Goal: Information Seeking & Learning: Check status

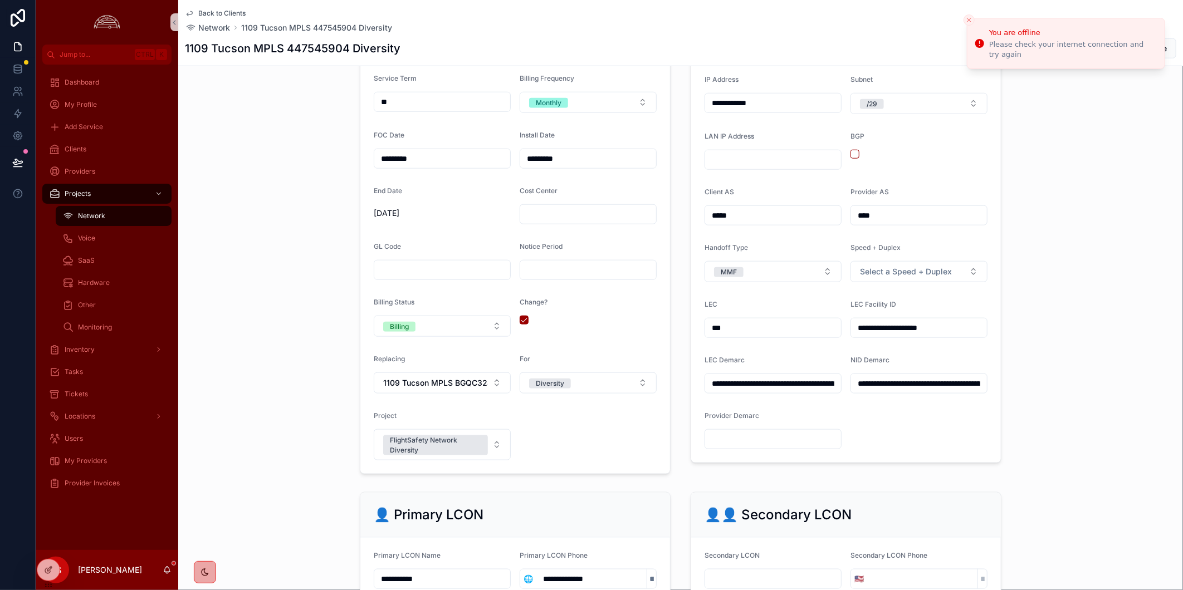
scroll to position [7, 0]
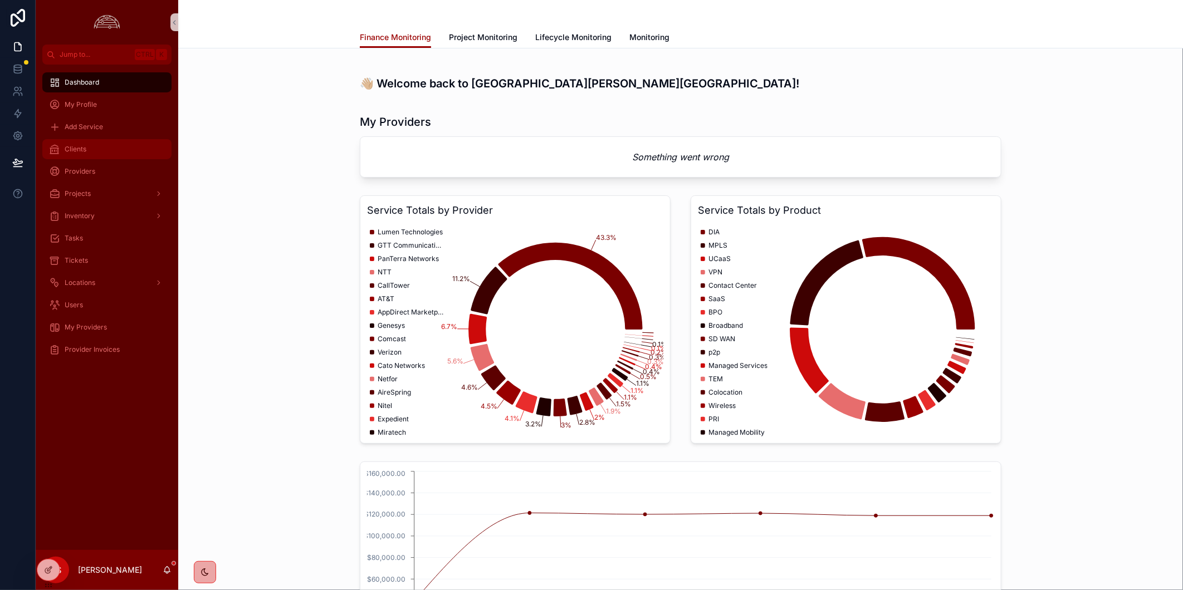
click at [91, 155] on div "Clients" at bounding box center [107, 149] width 116 height 18
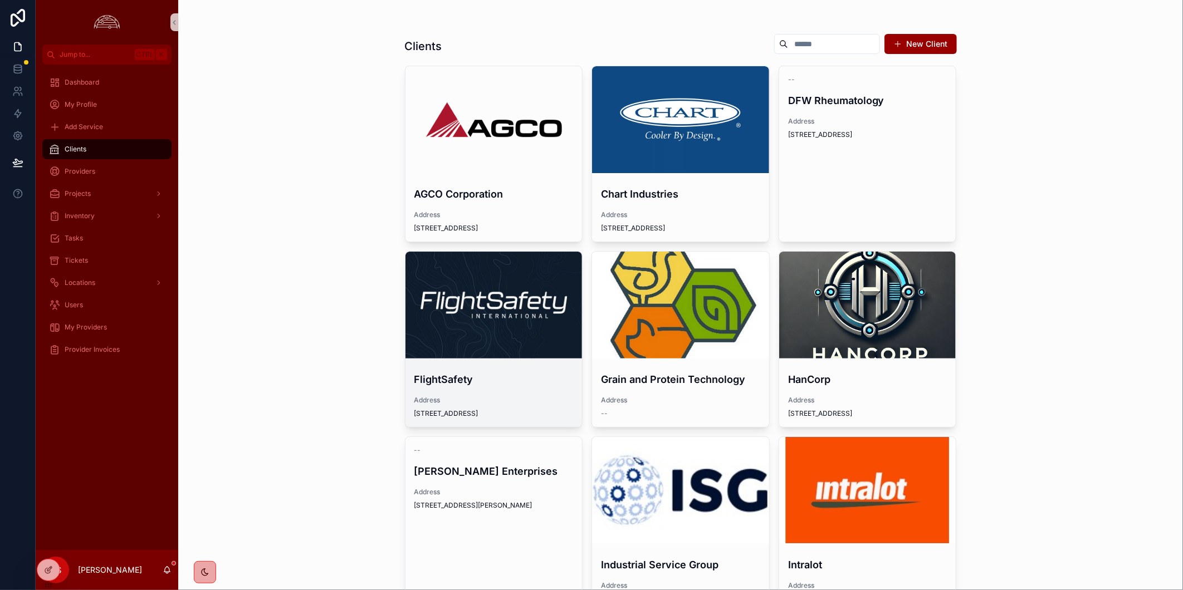
click at [507, 268] on div "scrollable content" at bounding box center [493, 305] width 177 height 107
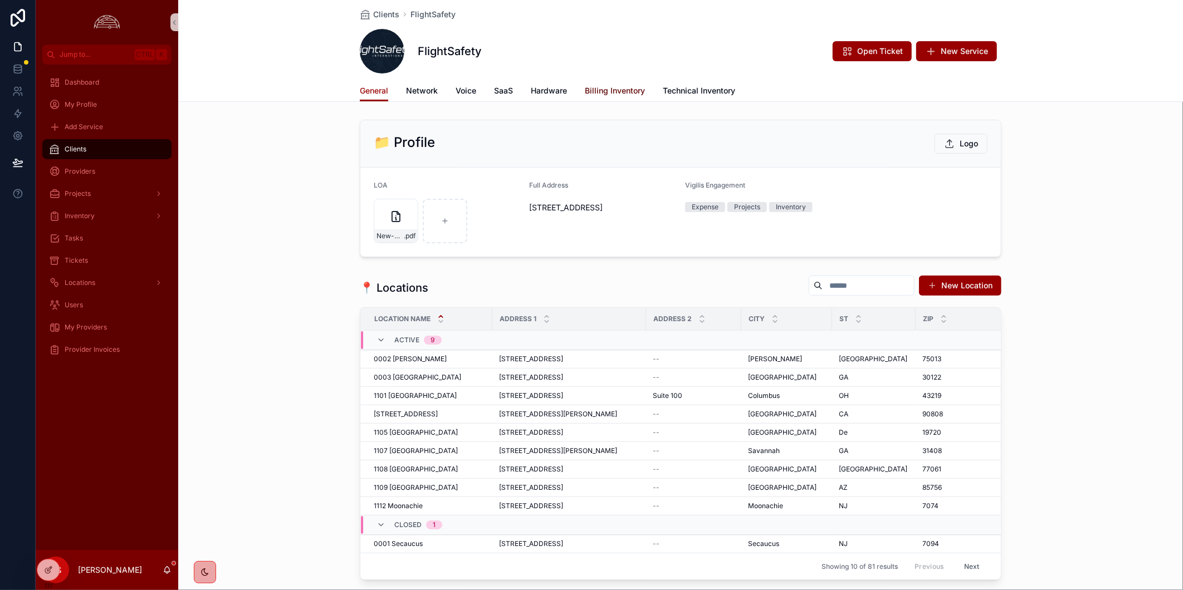
click at [588, 92] on span "Billing Inventory" at bounding box center [615, 90] width 60 height 11
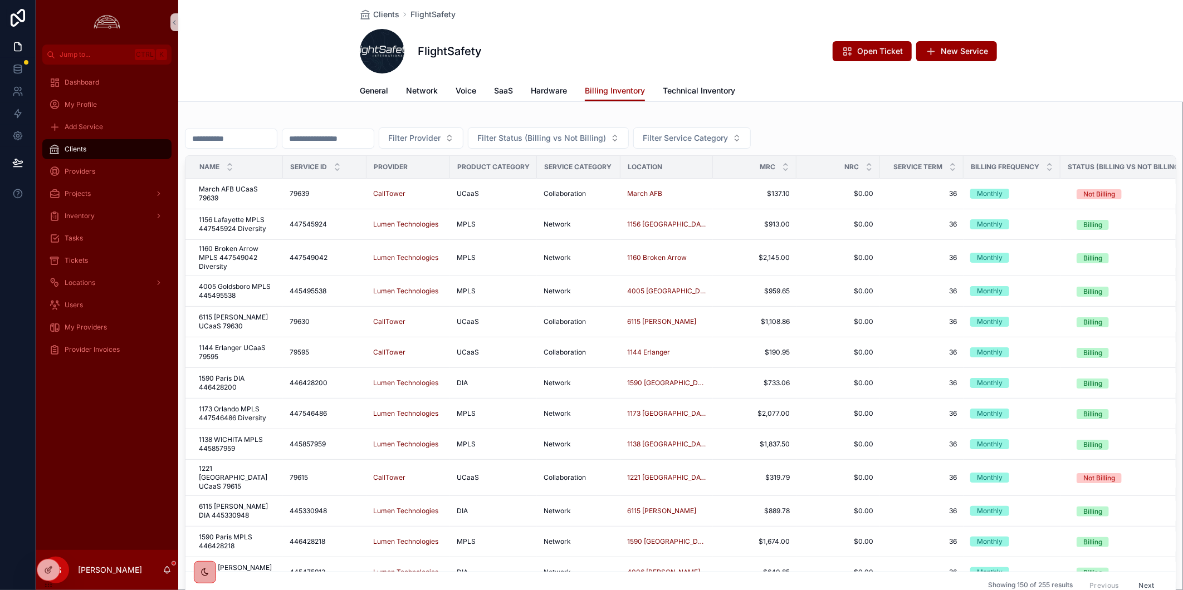
click at [277, 136] on input "scrollable content" at bounding box center [230, 139] width 91 height 16
paste input "*********"
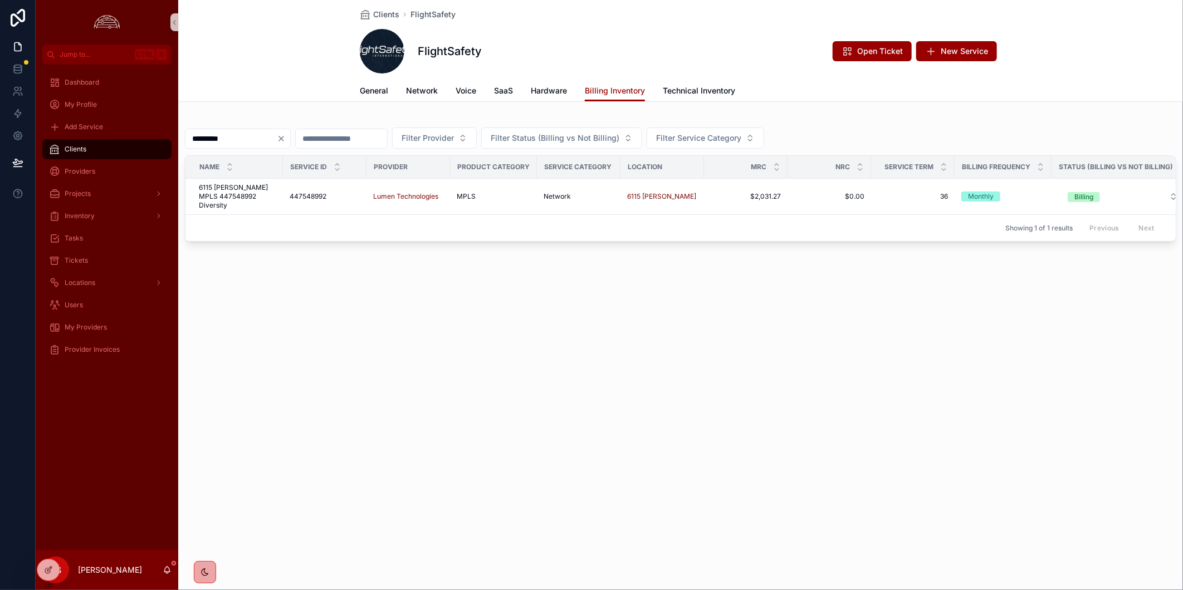
type input "*********"
click at [253, 195] on span "6115 [PERSON_NAME] MPLS 447548992 Diversity" at bounding box center [237, 196] width 77 height 27
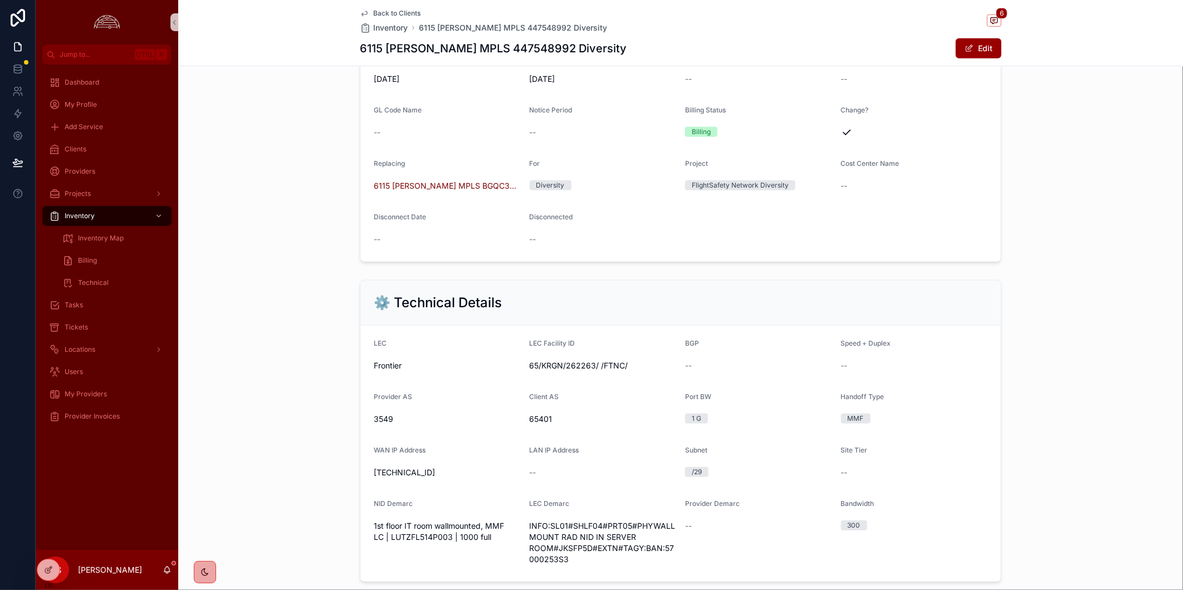
scroll to position [433, 0]
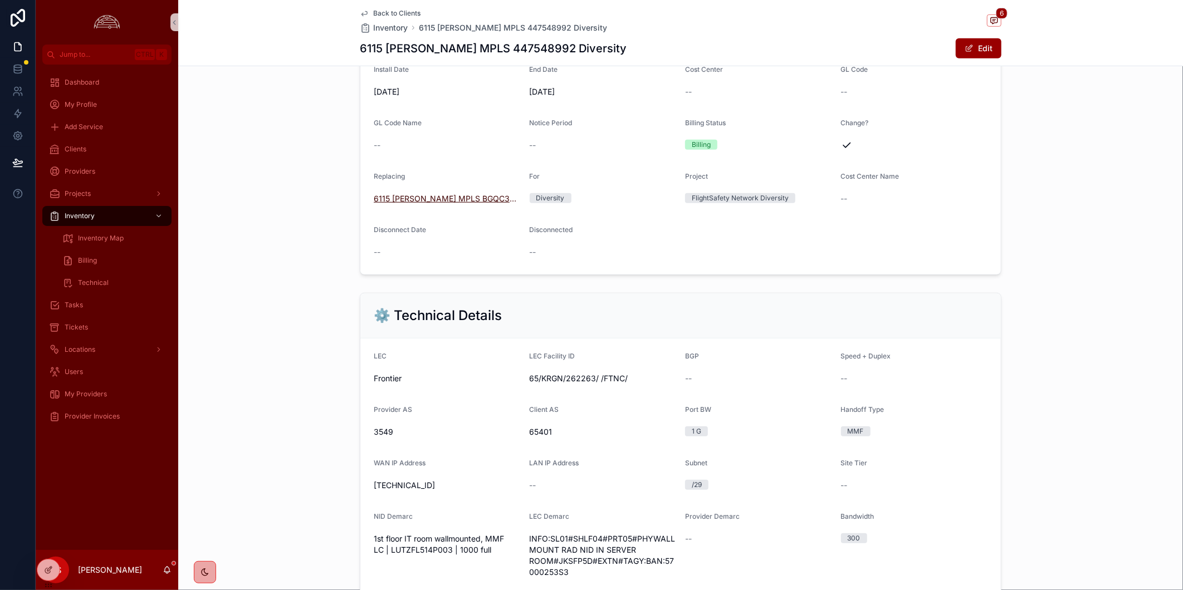
click at [452, 204] on span "6115 [PERSON_NAME] MPLS BGQC3563 Disconnected" at bounding box center [447, 198] width 147 height 11
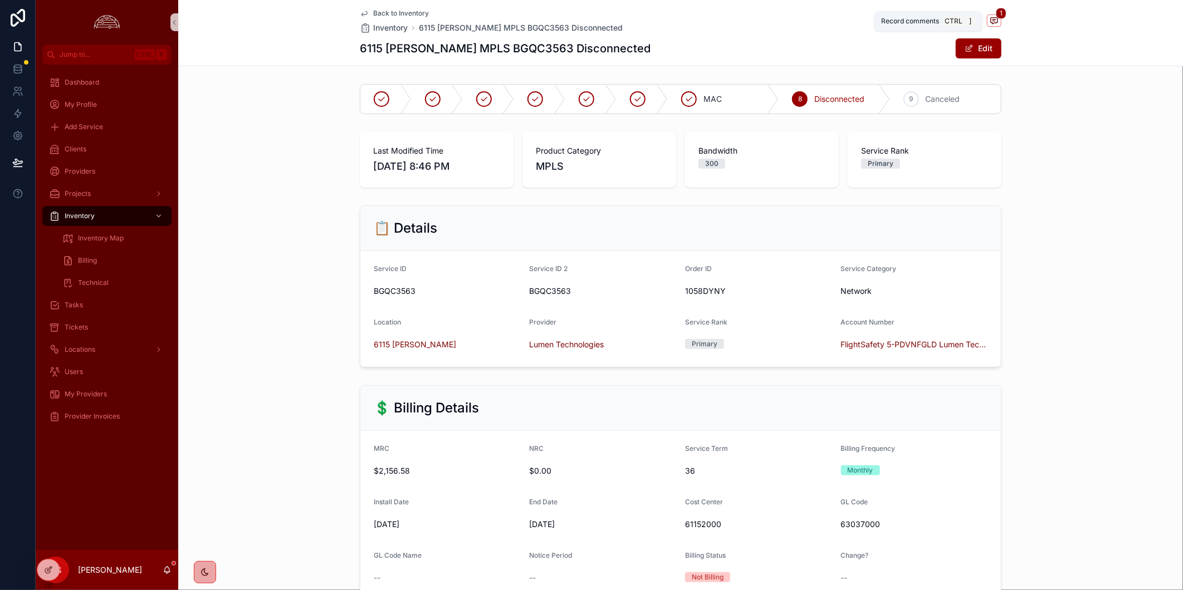
click at [993, 21] on icon "scrollable content" at bounding box center [993, 20] width 9 height 9
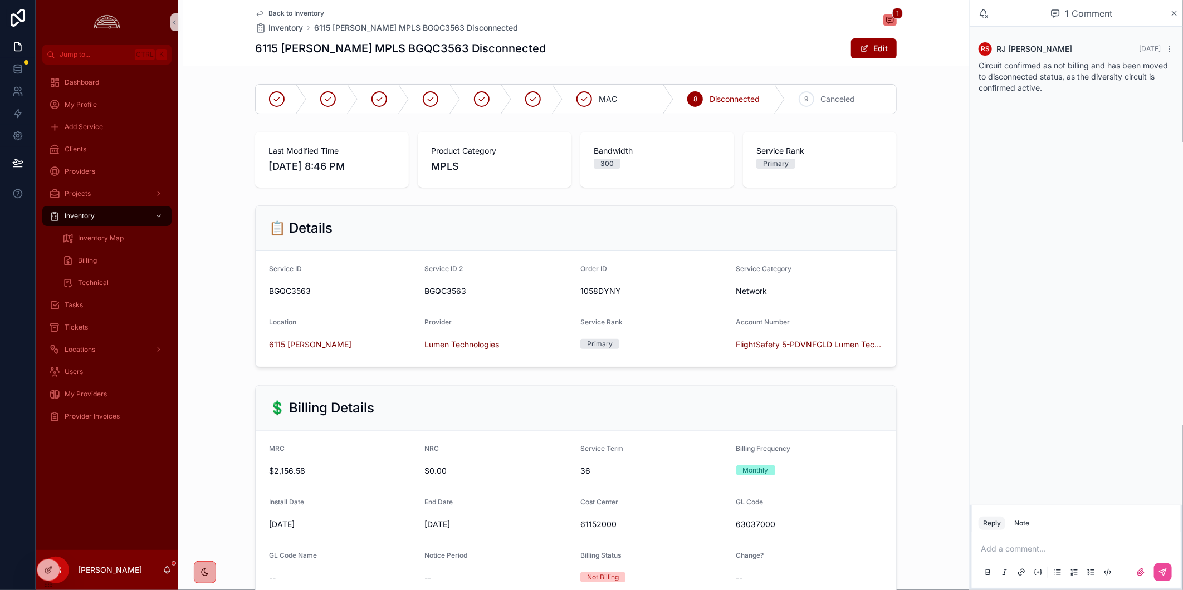
drag, startPoint x: 288, startPoint y: 13, endPoint x: 423, endPoint y: 126, distance: 175.9
click at [288, 13] on span "Back to Inventory" at bounding box center [296, 13] width 56 height 9
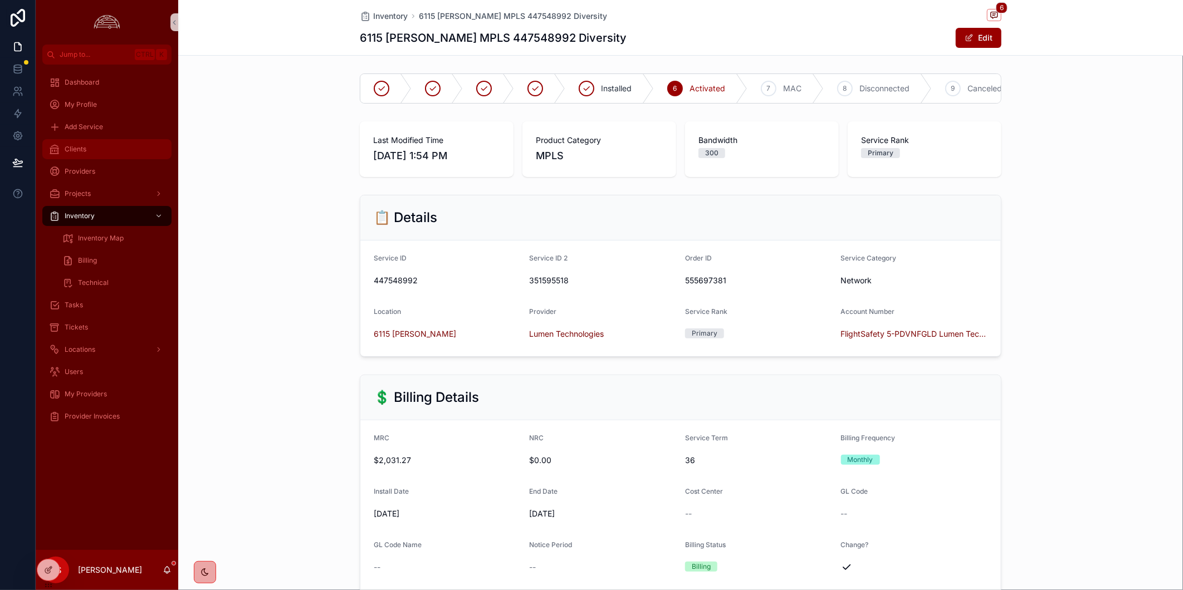
click at [114, 152] on div "Clients" at bounding box center [107, 149] width 116 height 18
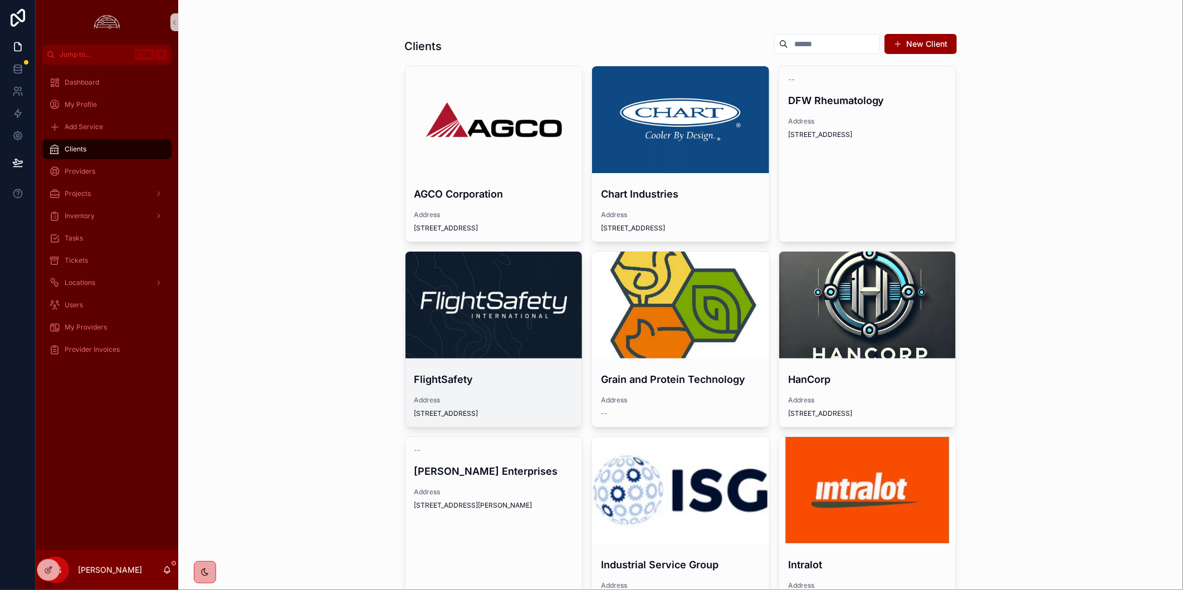
click at [482, 293] on div "scrollable content" at bounding box center [493, 305] width 177 height 107
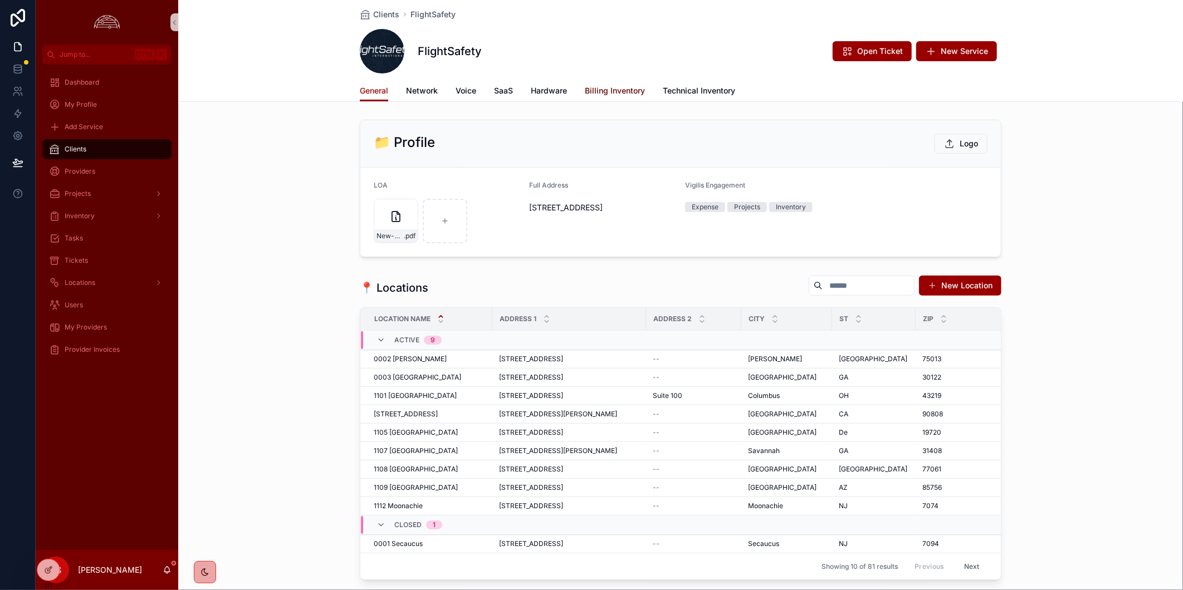
click at [592, 85] on span "Billing Inventory" at bounding box center [615, 90] width 60 height 11
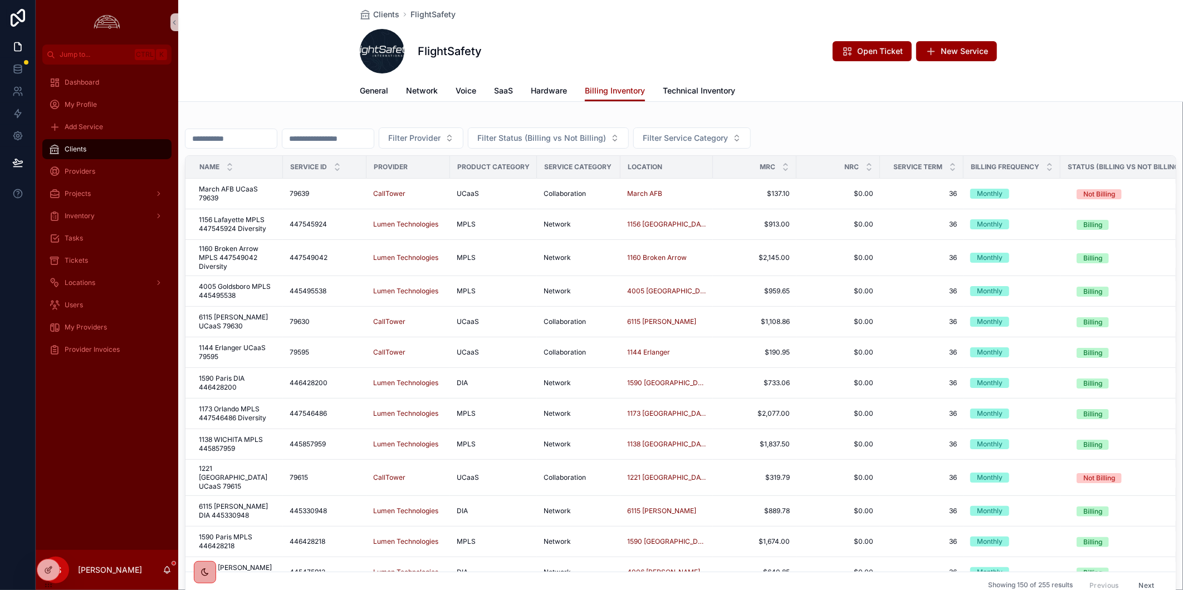
click at [248, 137] on input "scrollable content" at bounding box center [230, 139] width 91 height 16
paste input "*********"
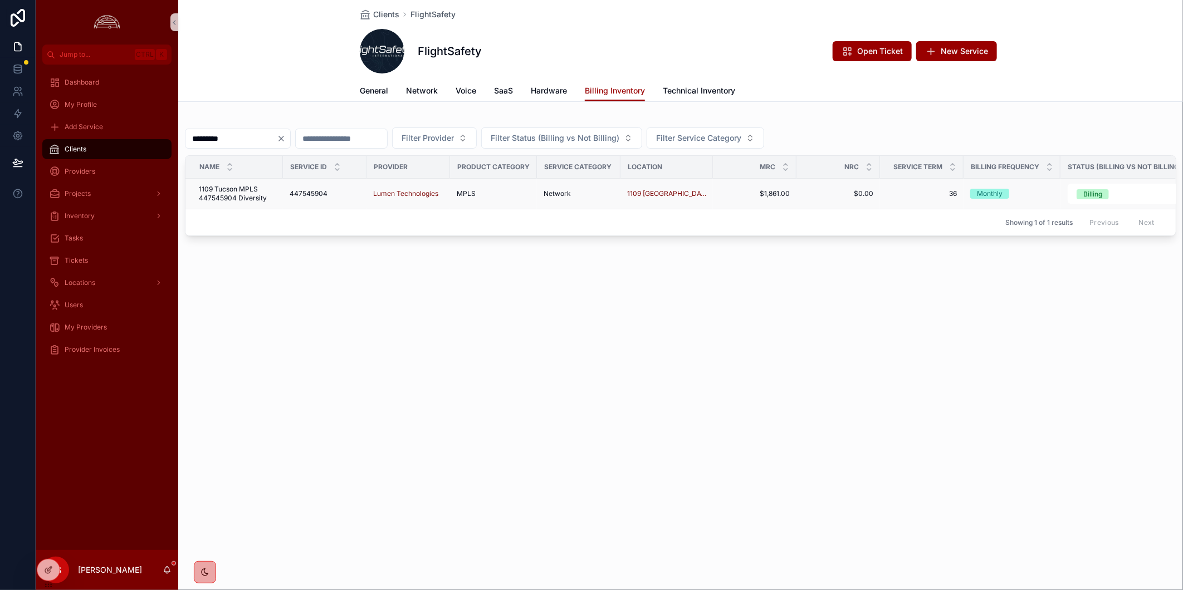
type input "*********"
click at [255, 192] on span "1109 Tucson MPLS 447545904 Diversity" at bounding box center [237, 194] width 77 height 18
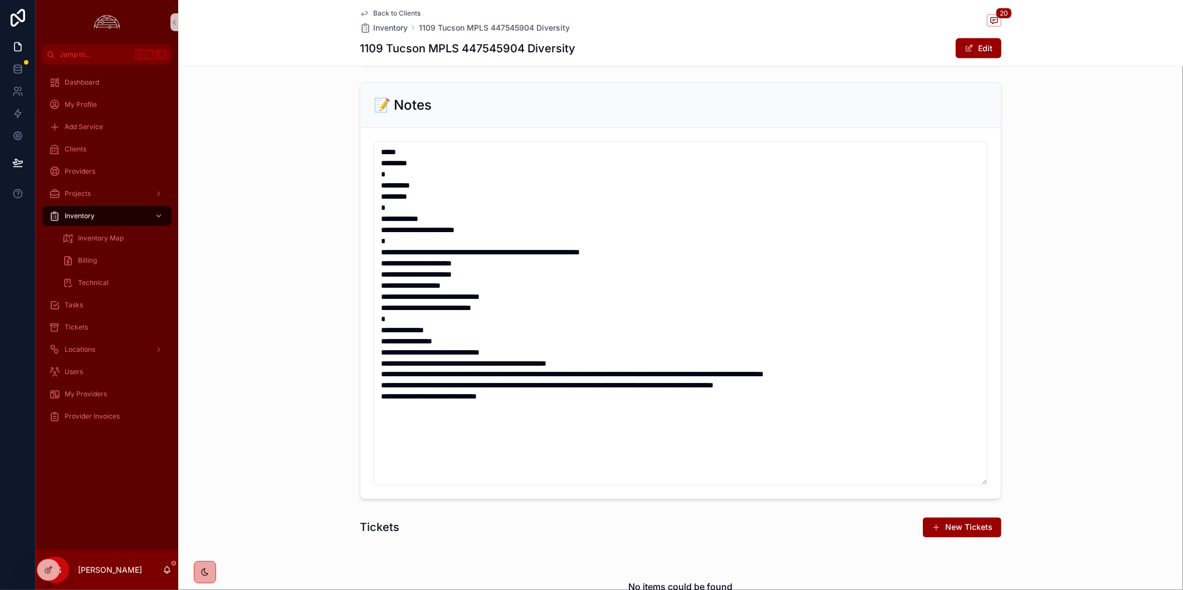
scroll to position [841, 0]
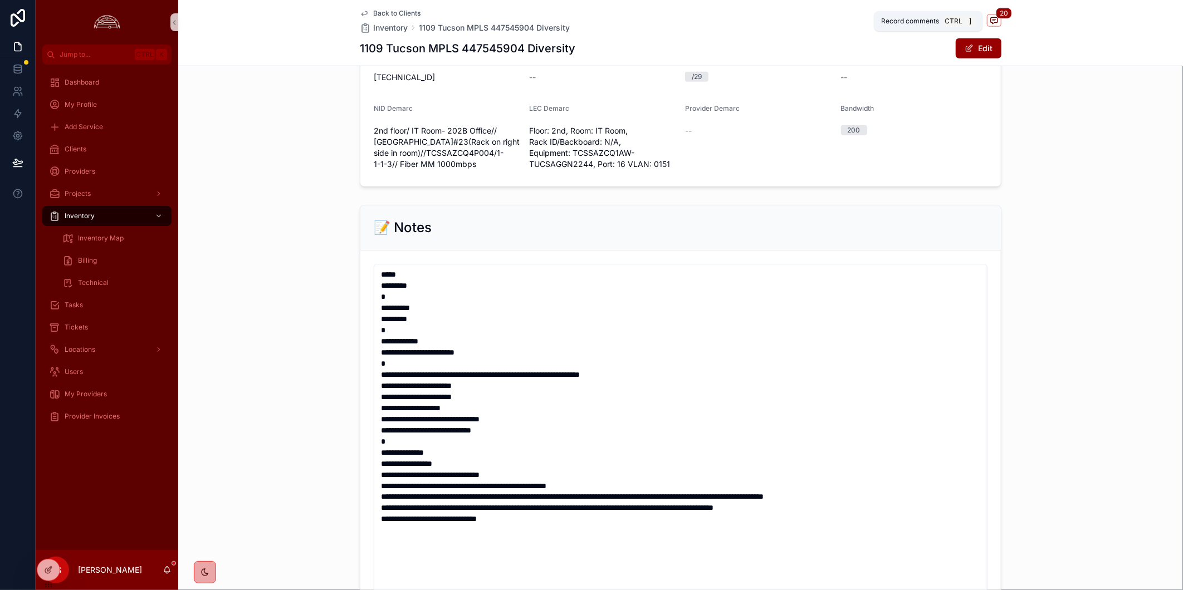
click at [989, 23] on icon "scrollable content" at bounding box center [993, 20] width 9 height 9
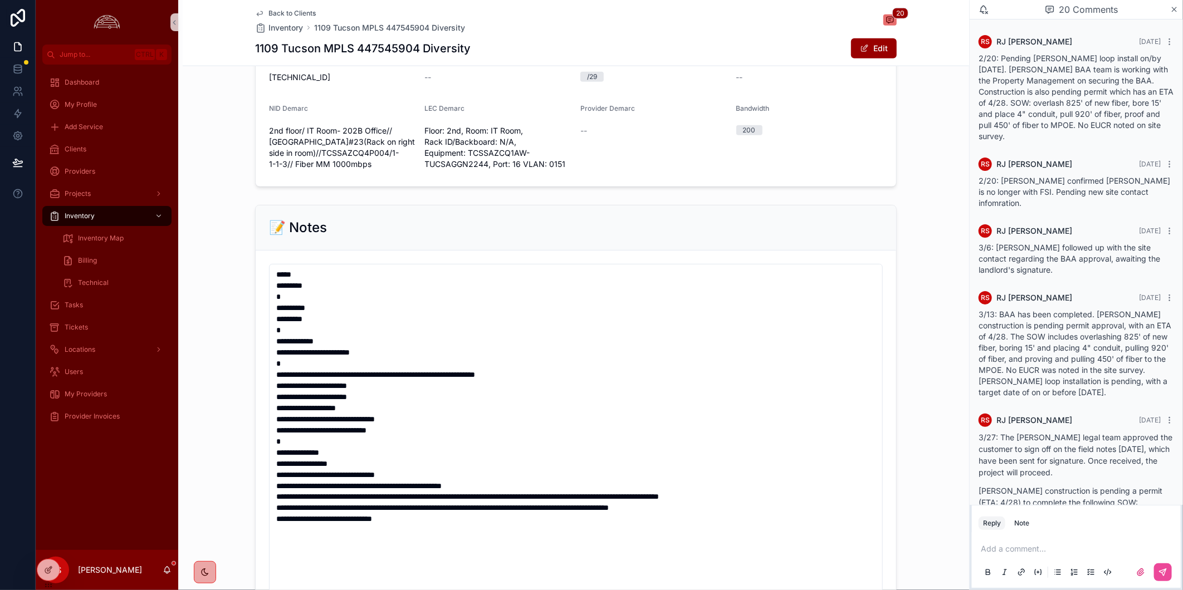
scroll to position [1125, 0]
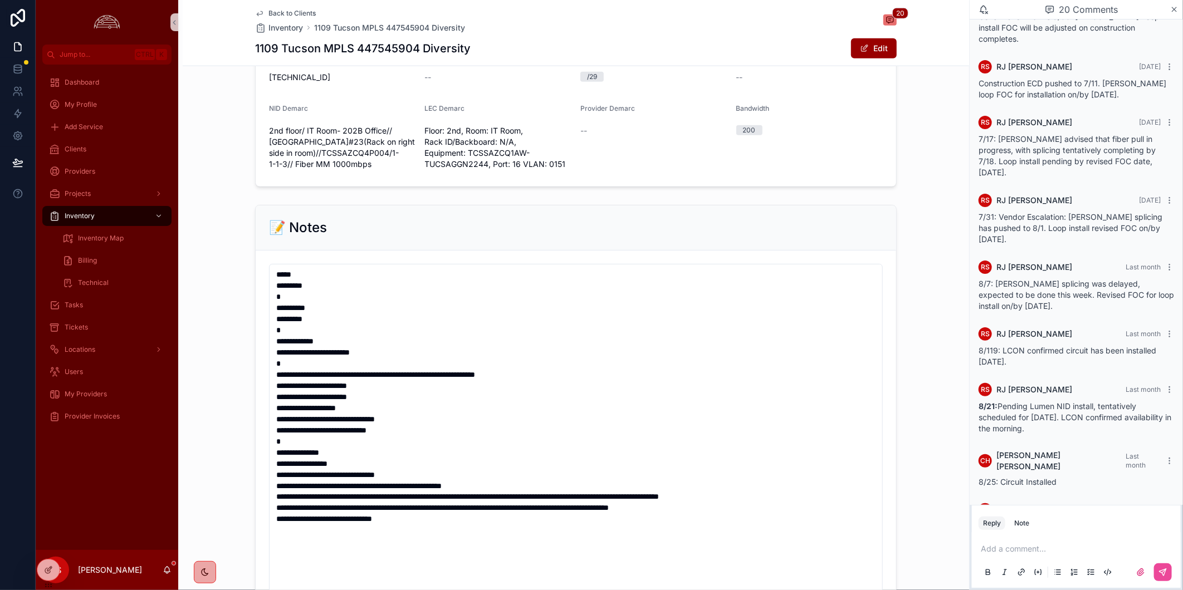
click at [1044, 549] on p "scrollable content" at bounding box center [1078, 548] width 195 height 11
click at [1001, 536] on span "**********" at bounding box center [1061, 538] width 160 height 8
drag, startPoint x: 1075, startPoint y: 535, endPoint x: 1048, endPoint y: 538, distance: 26.9
click at [1048, 538] on span "**********" at bounding box center [1061, 538] width 160 height 8
click at [997, 545] on span "**********" at bounding box center [1050, 549] width 138 height 8
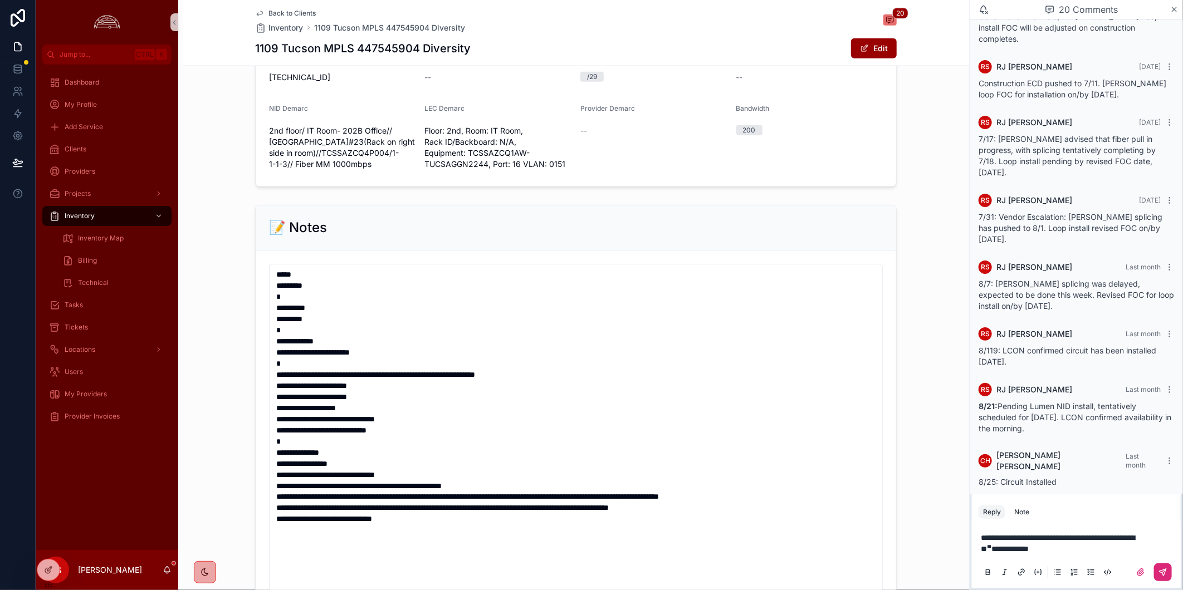
click at [1157, 572] on button "scrollable content" at bounding box center [1163, 573] width 18 height 18
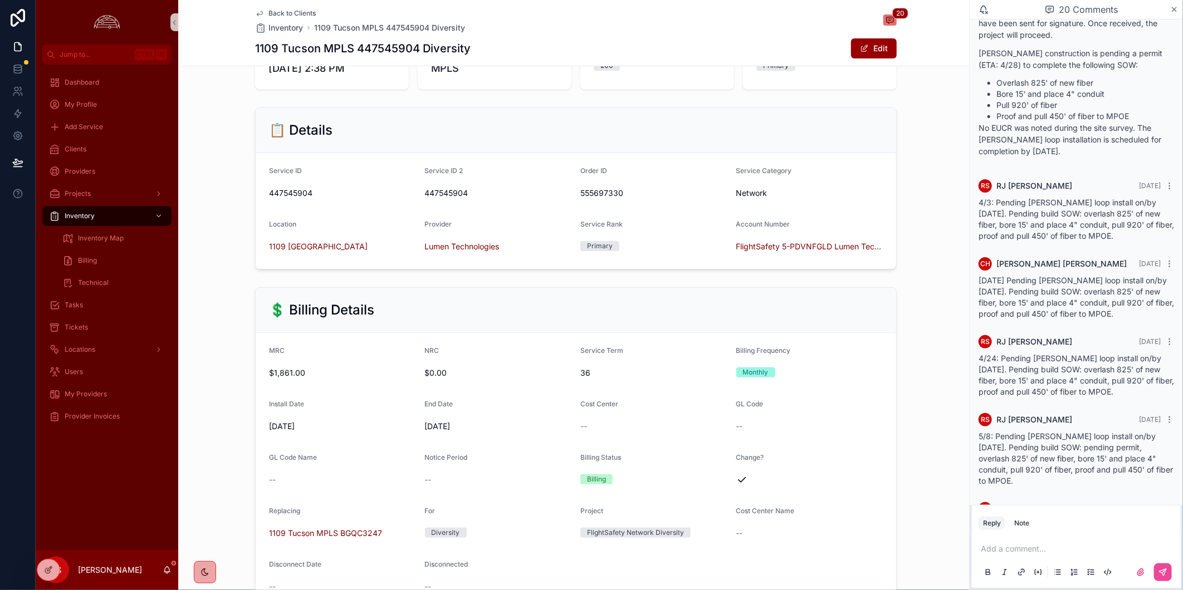
scroll to position [0, 0]
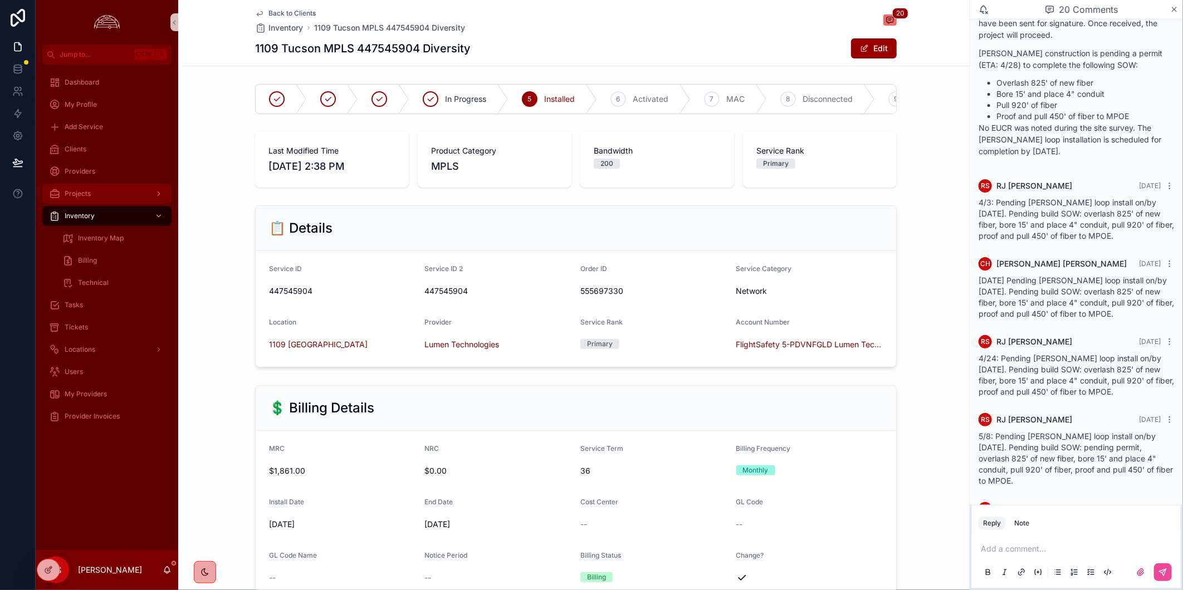
click at [111, 194] on div "Projects" at bounding box center [107, 194] width 116 height 18
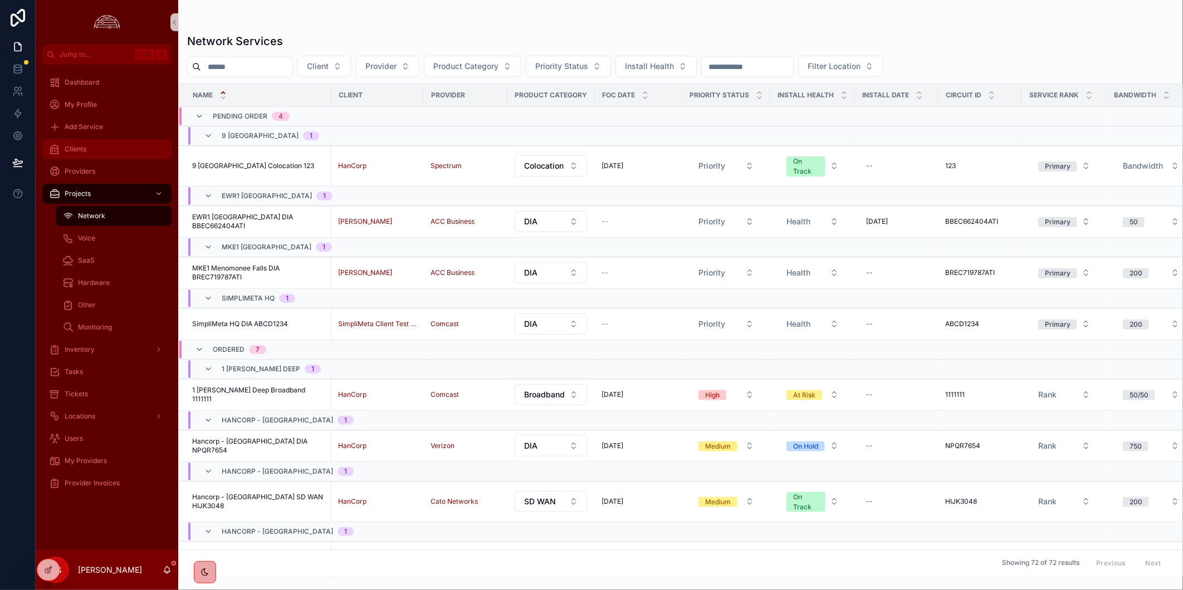
click at [96, 151] on div "Clients" at bounding box center [107, 149] width 116 height 18
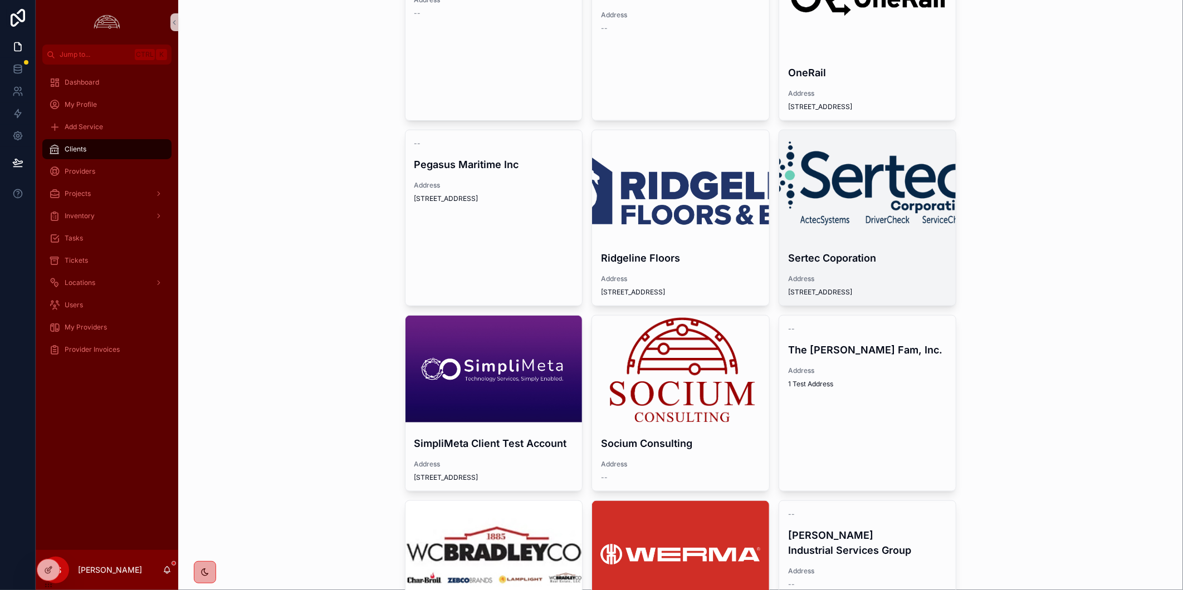
scroll to position [866, 0]
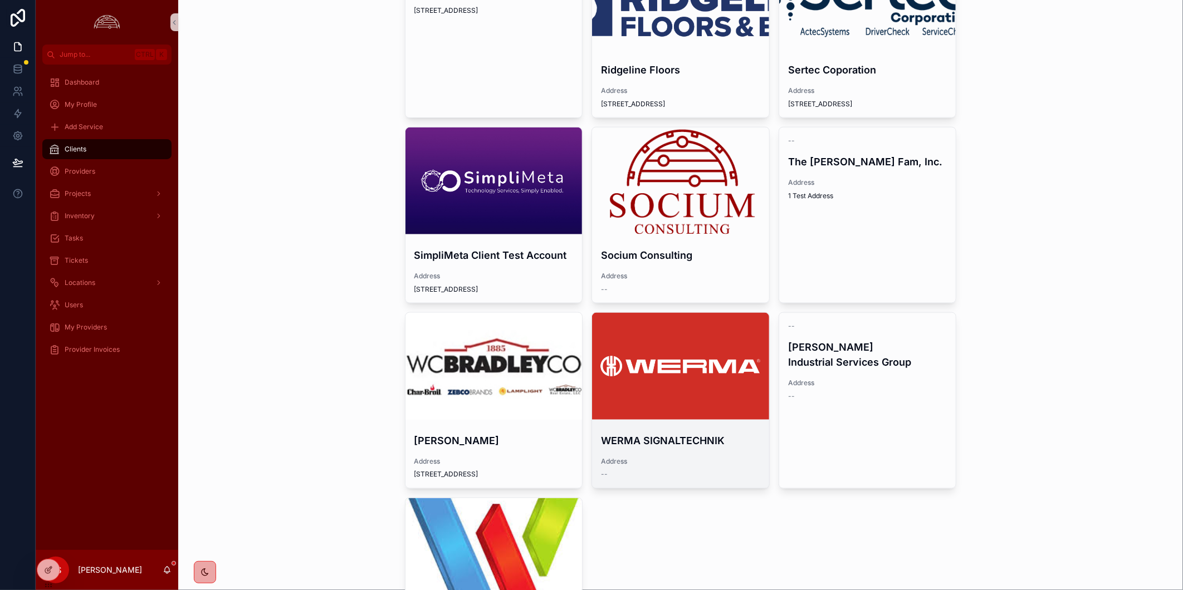
click at [702, 386] on div "scrollable content" at bounding box center [680, 366] width 177 height 107
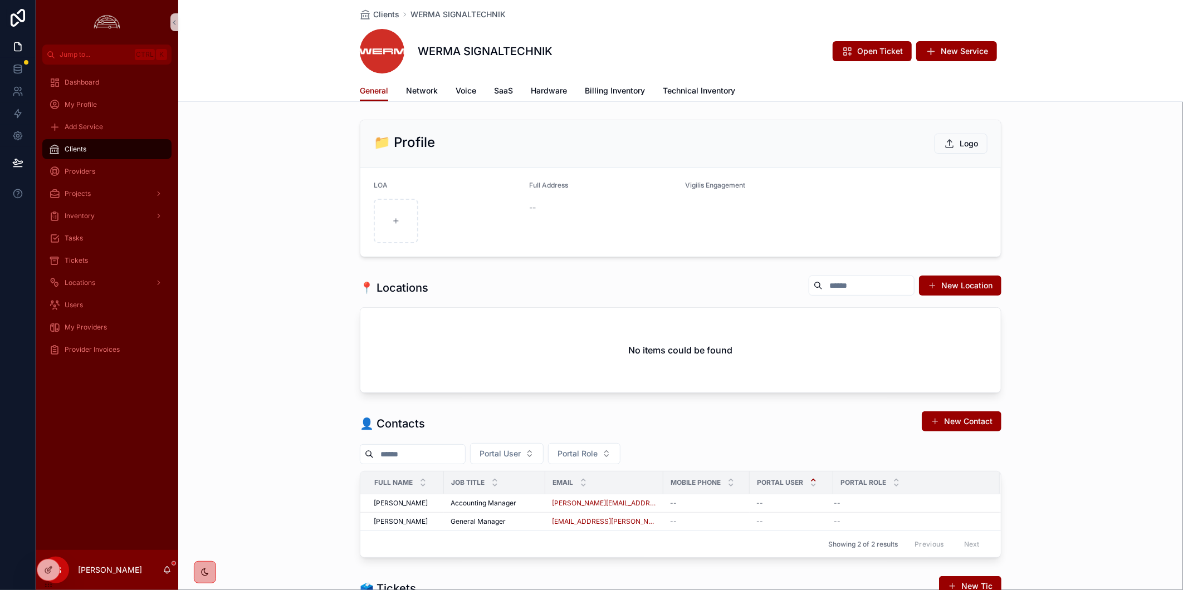
click at [437, 99] on div "General Network Voice SaaS Hardware Billing Inventory Technical Inventory" at bounding box center [680, 90] width 641 height 21
click at [414, 92] on span "Network" at bounding box center [422, 90] width 32 height 11
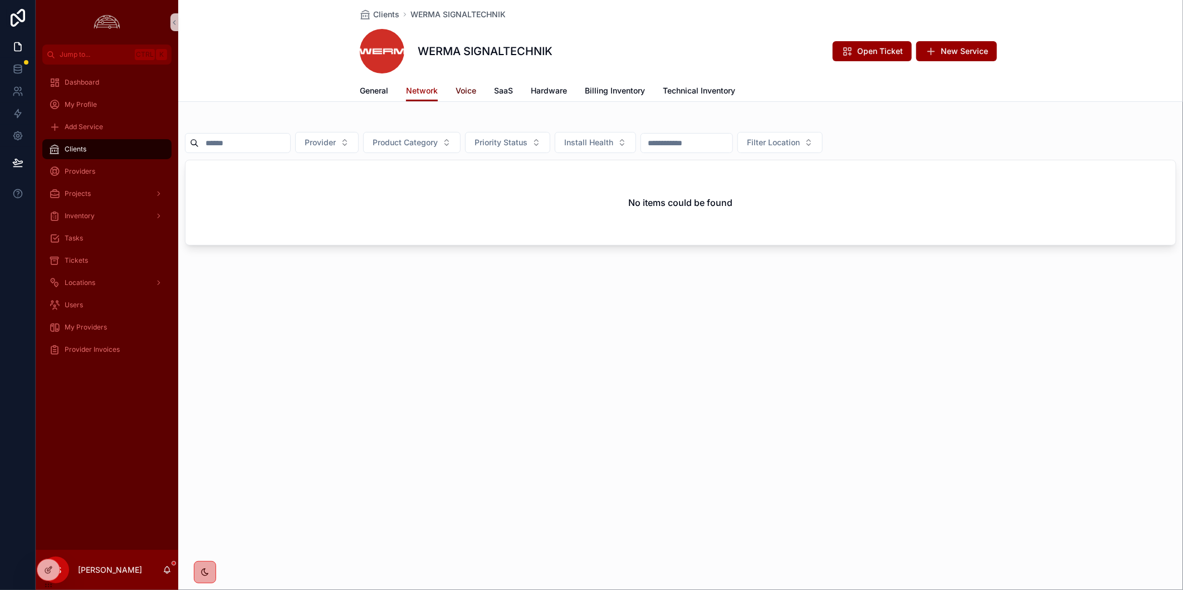
click at [476, 67] on div "WERMA SIGNALTECHNIK Open Ticket New Service" at bounding box center [680, 51] width 641 height 45
click at [471, 82] on link "Voice" at bounding box center [465, 92] width 21 height 22
drag, startPoint x: 570, startPoint y: 51, endPoint x: 420, endPoint y: 47, distance: 150.4
click at [420, 47] on div "WERMA SIGNALTECHNIK Open Ticket New Service" at bounding box center [680, 51] width 641 height 45
copy h1 "WERMA SIGNALTECHNIK"
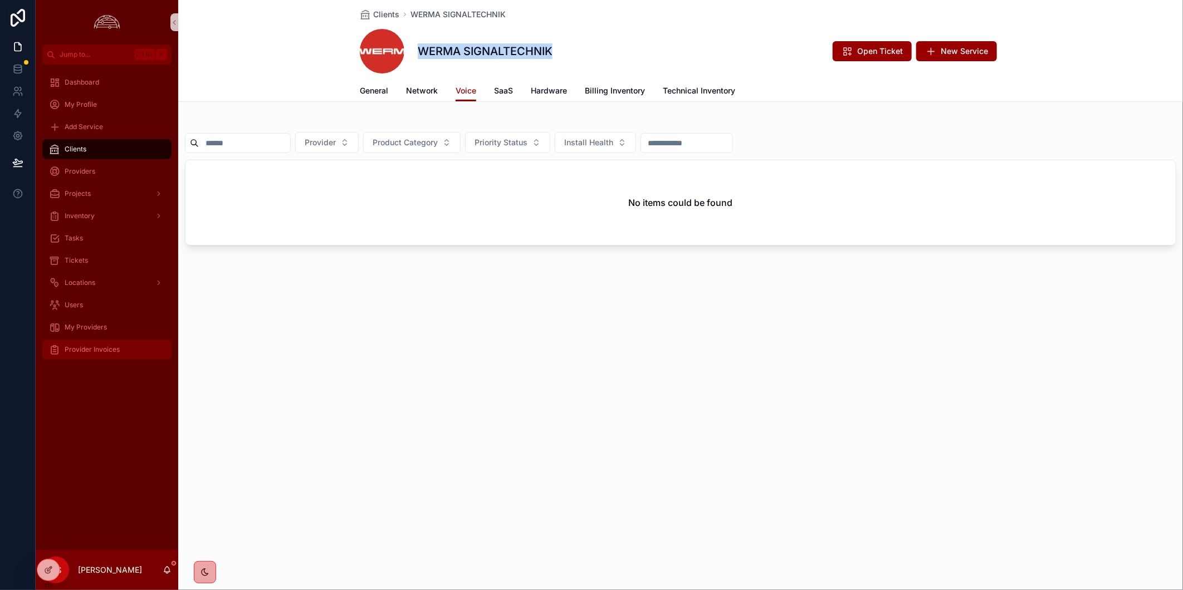
click at [101, 348] on span "Provider Invoices" at bounding box center [92, 349] width 55 height 9
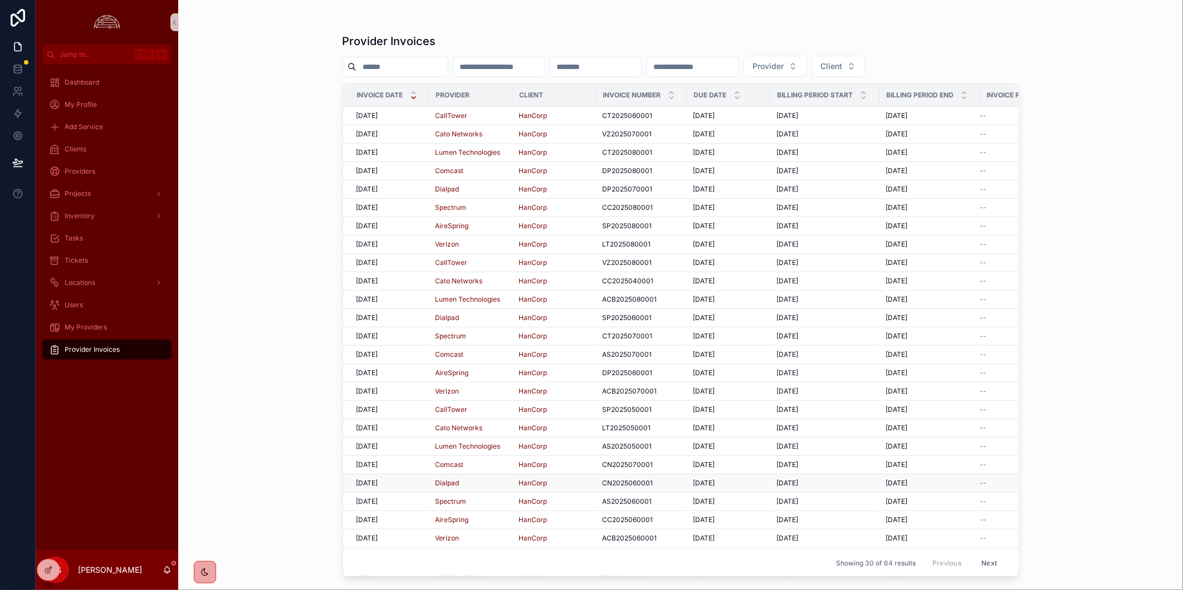
scroll to position [118, 0]
click at [535, 426] on span "HanCorp" at bounding box center [533, 430] width 28 height 9
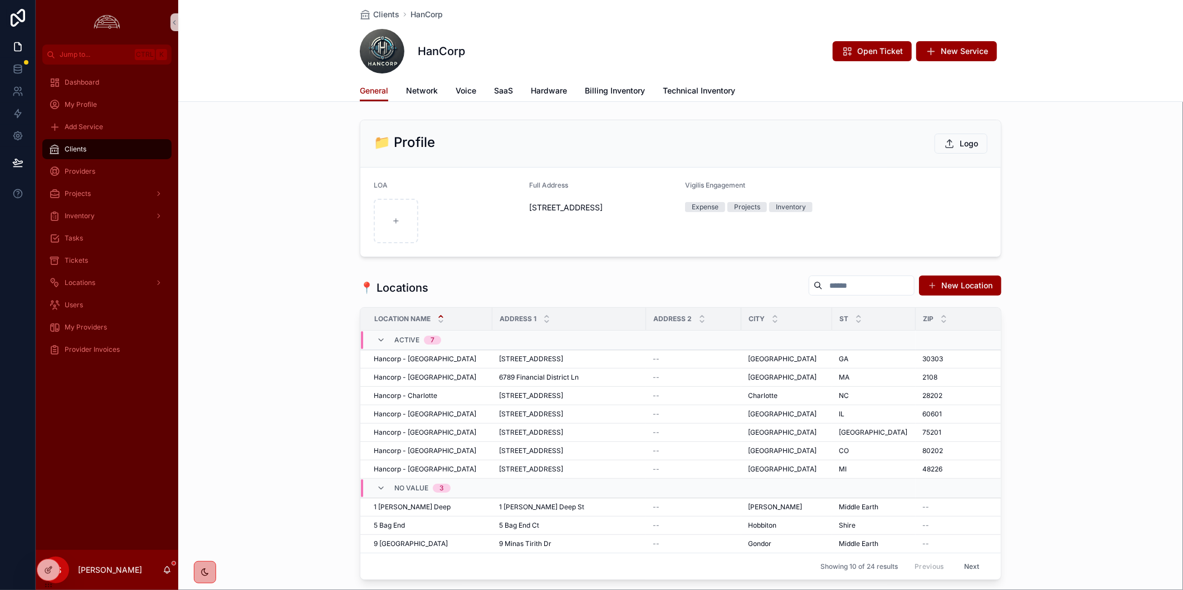
drag, startPoint x: 654, startPoint y: 208, endPoint x: 523, endPoint y: 210, distance: 130.3
click at [523, 210] on form "LOA Full Address [STREET_ADDRESS] Vigilis Engagement Expense Projects Inventory" at bounding box center [680, 212] width 640 height 89
copy span "[STREET_ADDRESS]"
click at [113, 152] on div "Clients" at bounding box center [107, 149] width 116 height 18
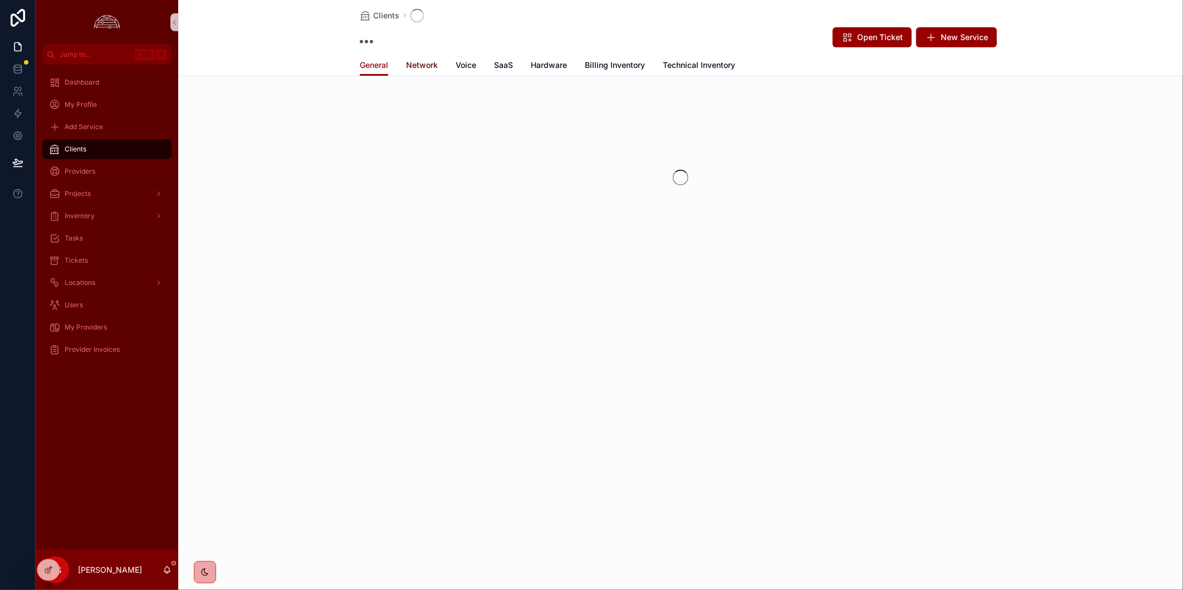
click at [424, 63] on span "Network" at bounding box center [422, 65] width 32 height 11
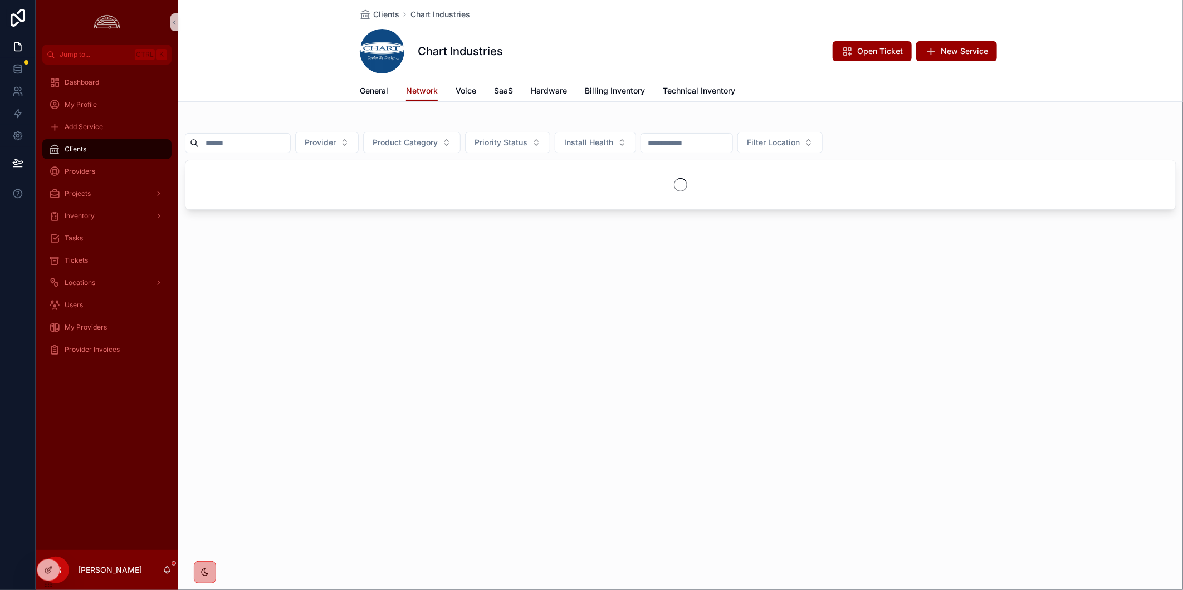
click at [280, 135] on input "scrollable content" at bounding box center [244, 143] width 91 height 16
paste input "*********"
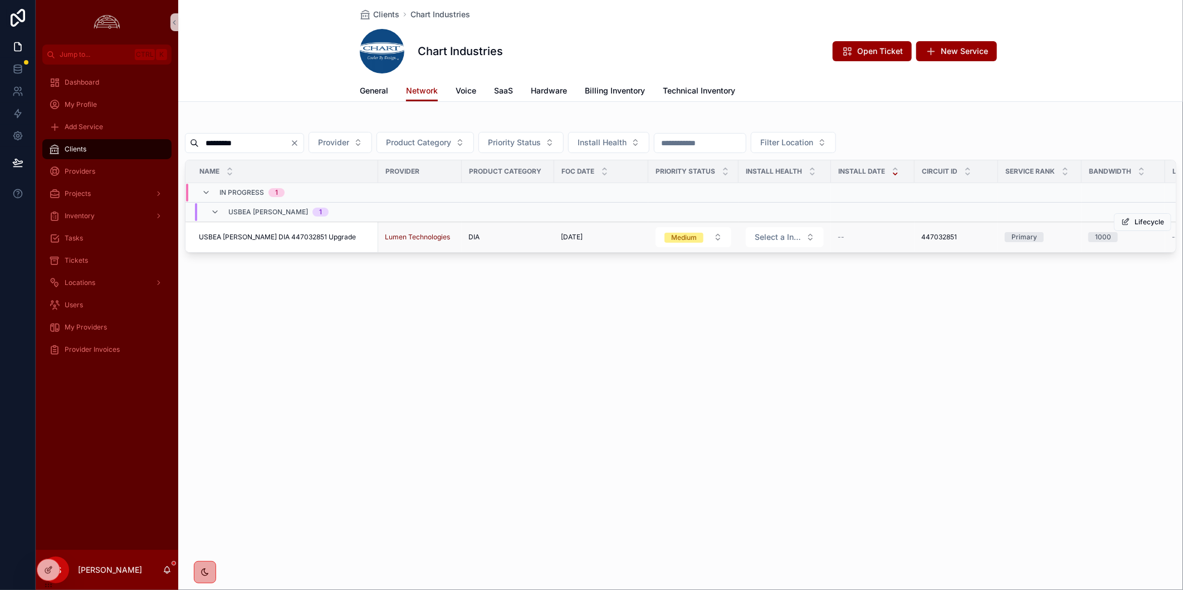
type input "*********"
click at [295, 238] on span "USBEA [PERSON_NAME] DIA 447032851 Upgrade" at bounding box center [277, 237] width 157 height 9
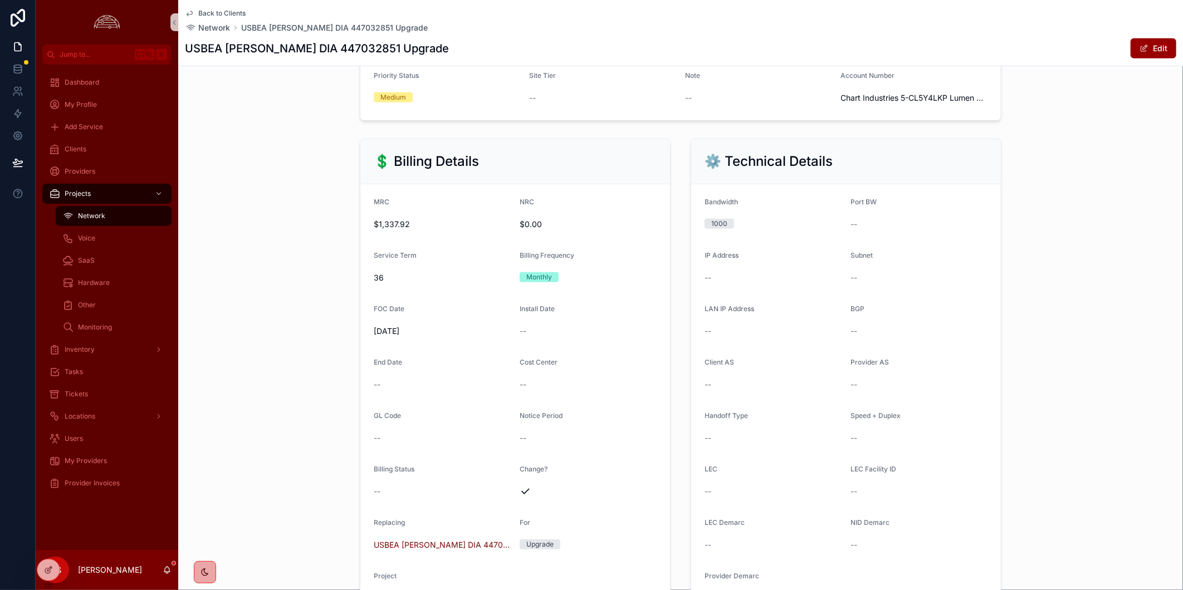
scroll to position [413, 0]
click at [1148, 50] on button "Edit" at bounding box center [1153, 48] width 46 height 20
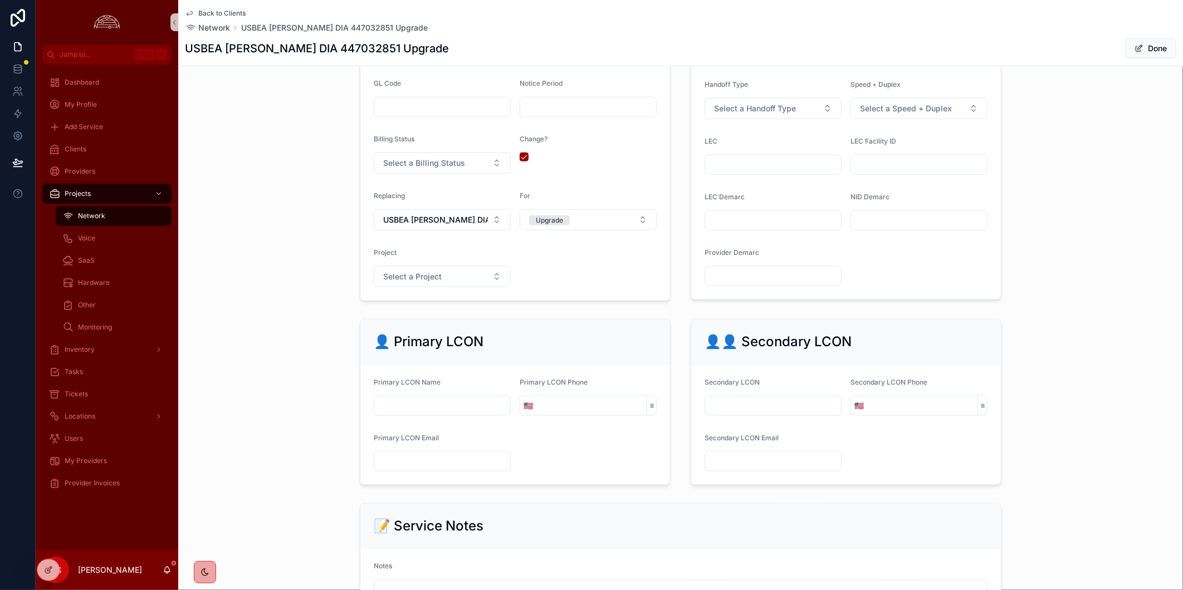
scroll to position [784, 0]
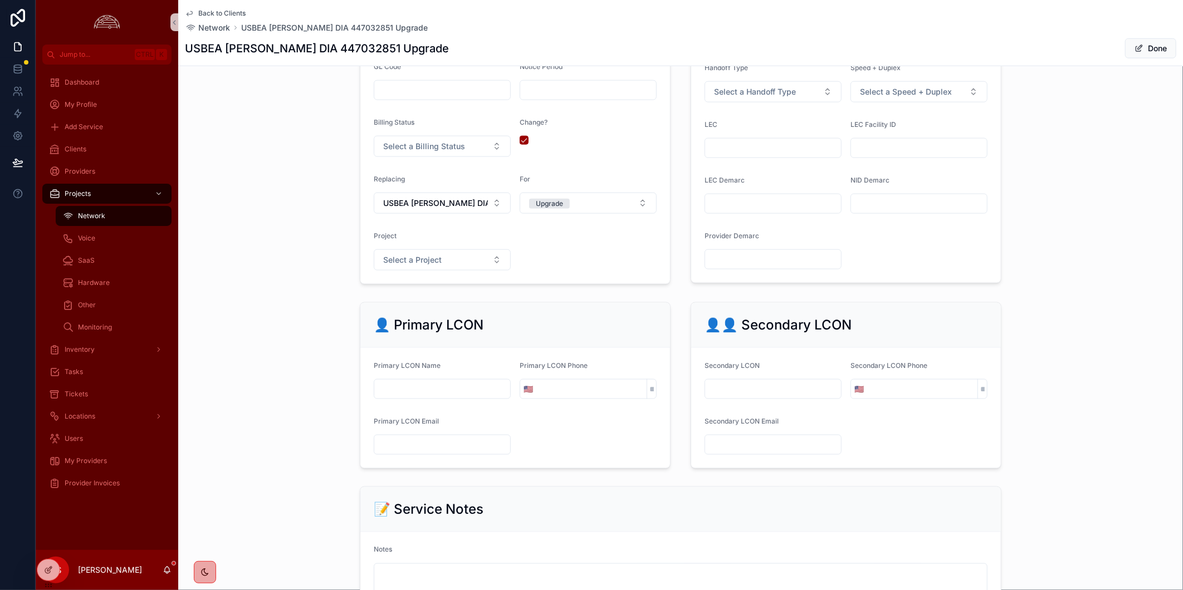
click at [258, 454] on div "👤 Primary LCON Primary LCON Name Primary LCON Phone 🇺🇸 Primary LCON Email 👤👤 Se…" at bounding box center [680, 385] width 1005 height 175
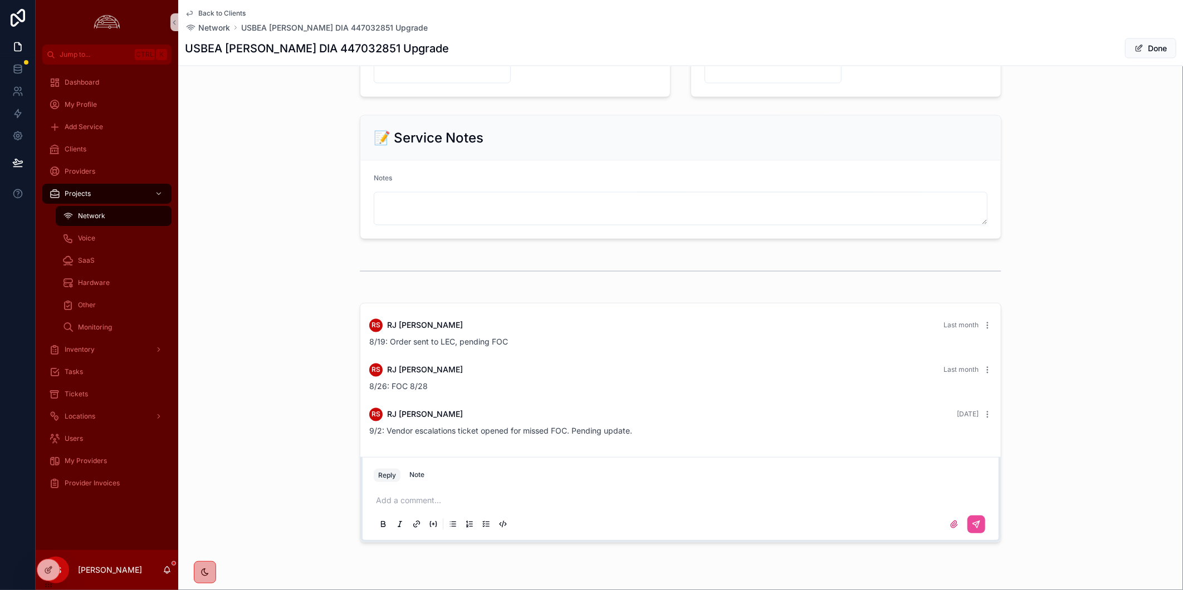
scroll to position [1194, 0]
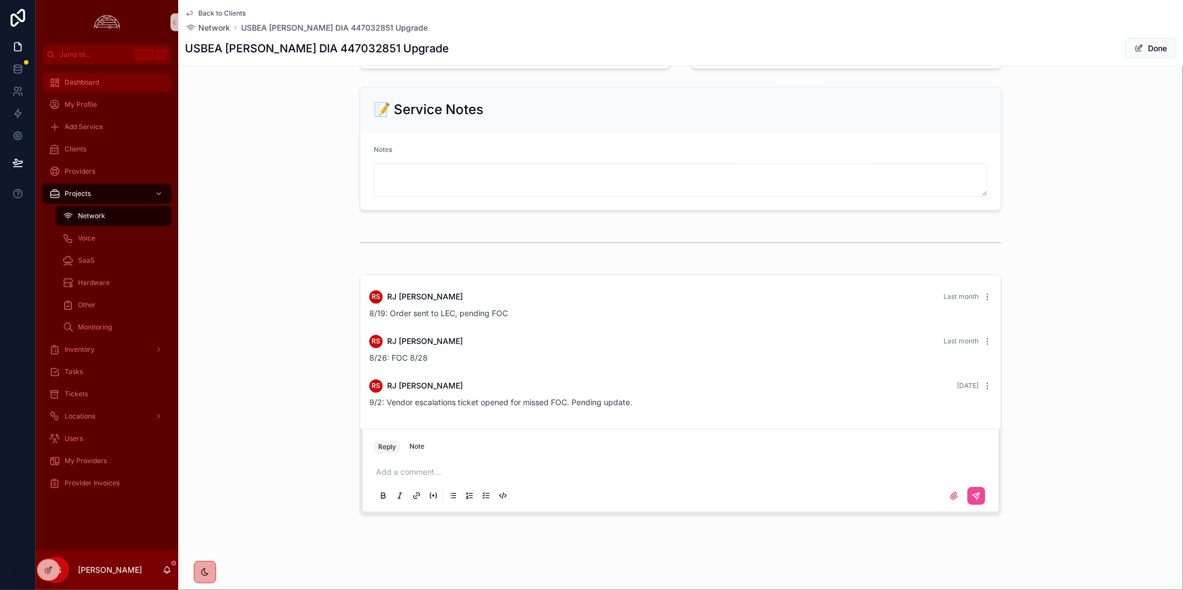
drag, startPoint x: 71, startPoint y: 78, endPoint x: 82, endPoint y: 82, distance: 11.5
click at [71, 78] on span "Dashboard" at bounding box center [82, 82] width 35 height 9
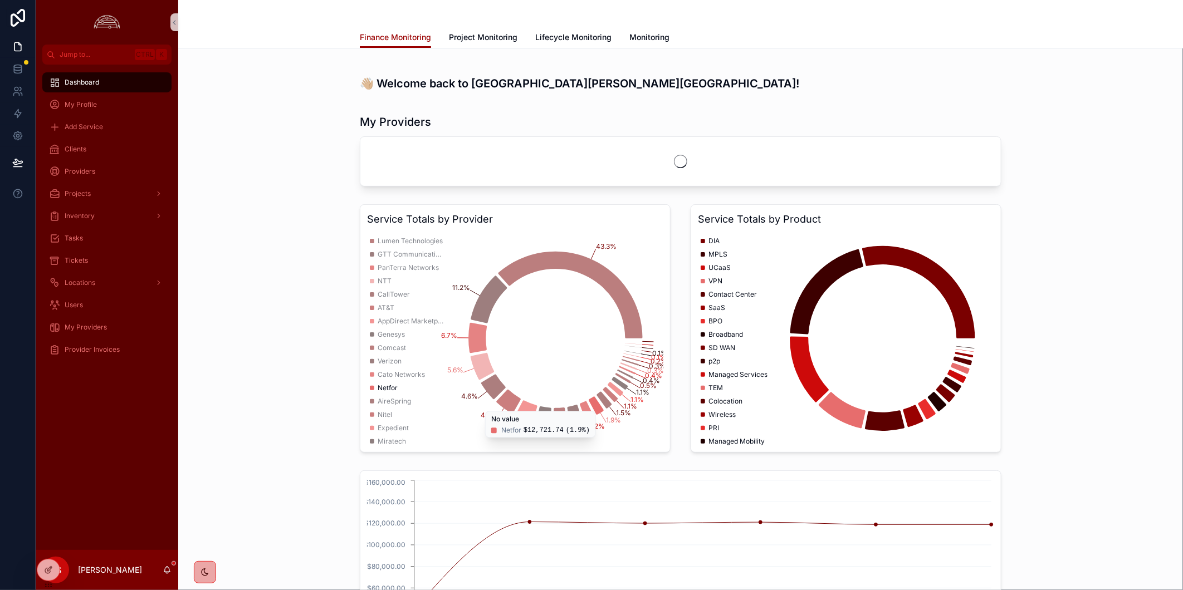
click at [1054, 269] on div "Service Totals by Provider 43.3% 11.2% 6.7% 5.6% 4.6% 4.5% 4.1% 3.2% 3% 2.8% 2%…" at bounding box center [680, 328] width 987 height 257
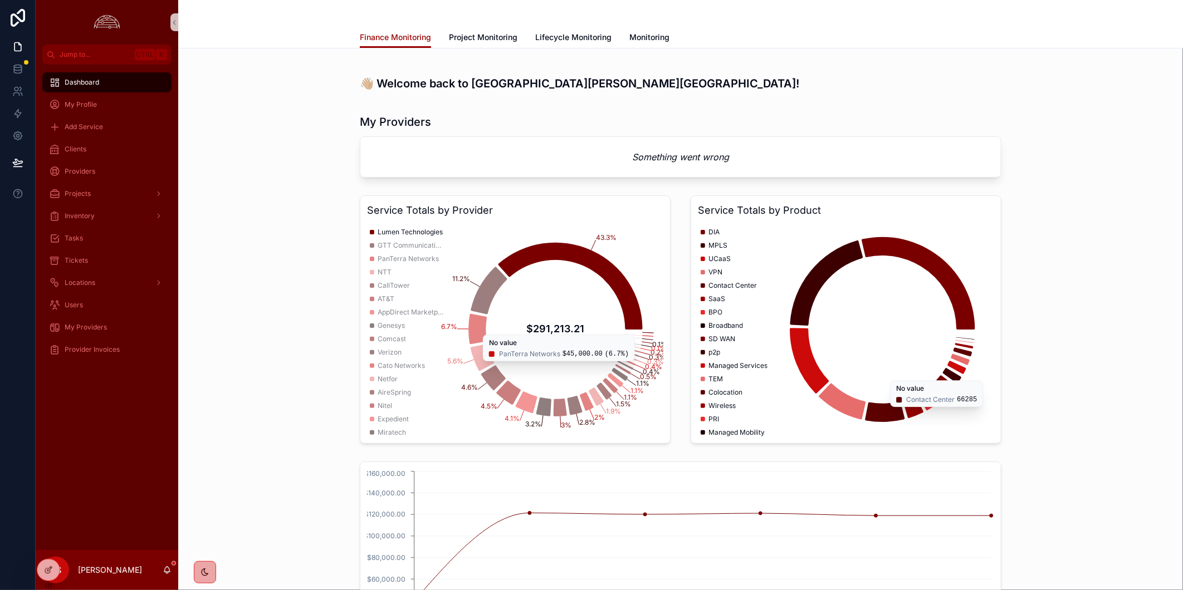
click at [398, 231] on span "Lumen Technologies" at bounding box center [410, 232] width 65 height 9
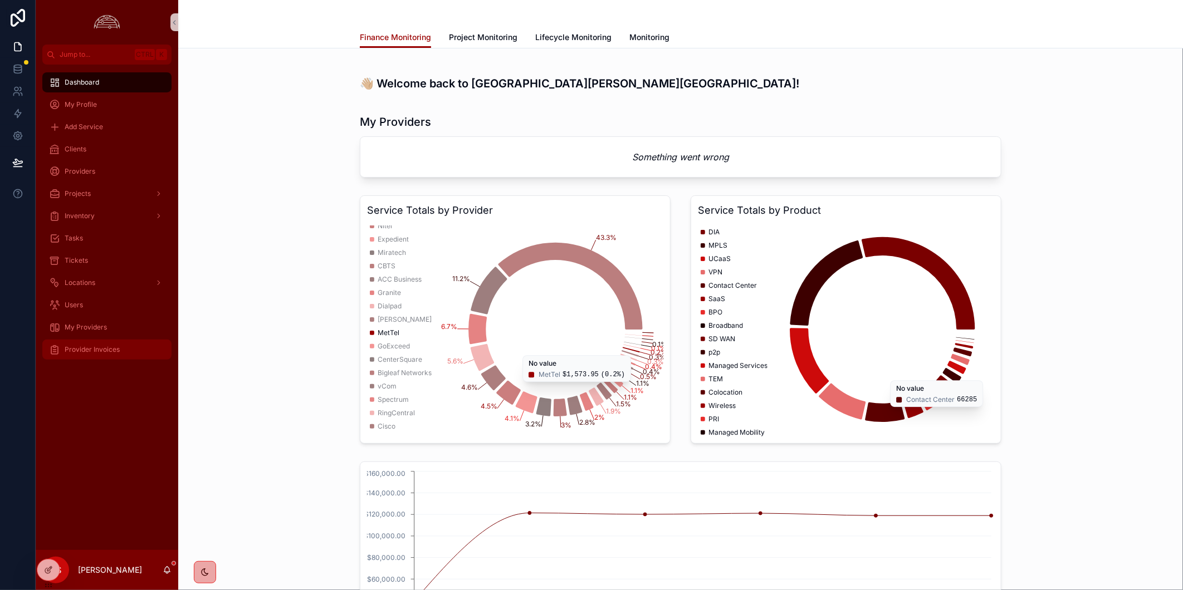
click at [120, 350] on div "Provider Invoices" at bounding box center [107, 350] width 116 height 18
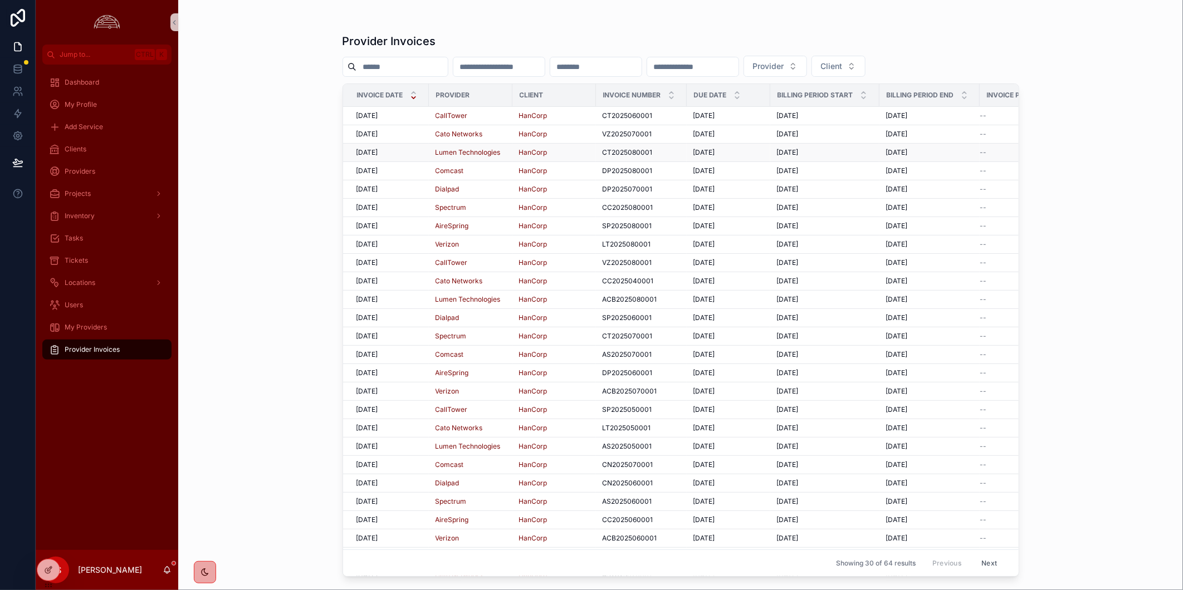
click at [399, 152] on div "[DATE] [DATE]" at bounding box center [389, 152] width 66 height 9
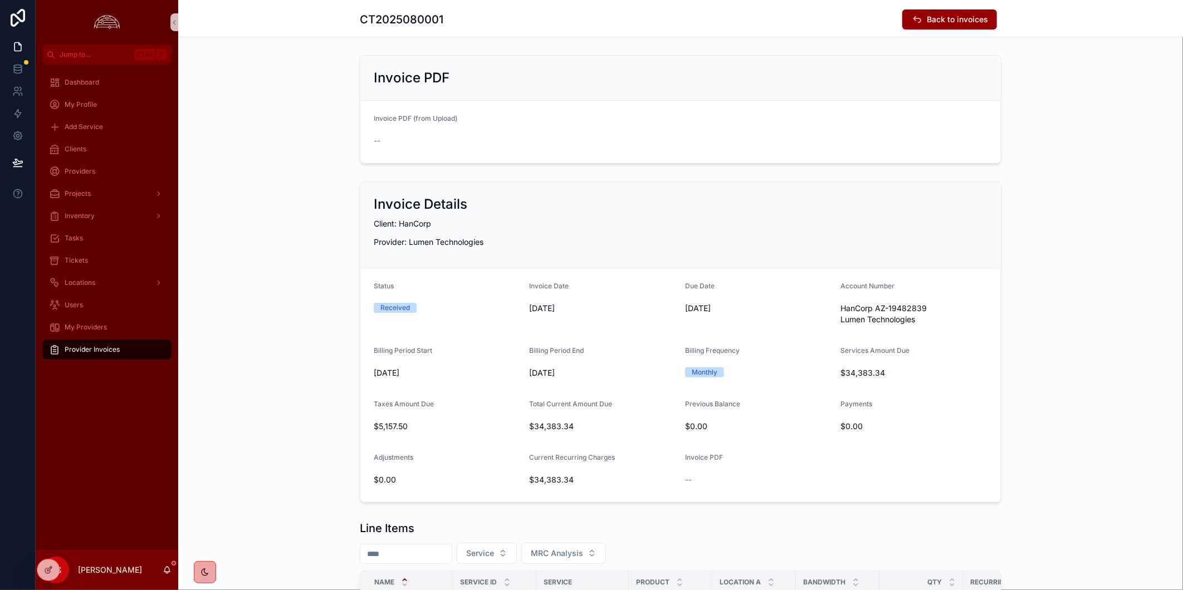
click at [124, 347] on div "Provider Invoices" at bounding box center [107, 350] width 116 height 18
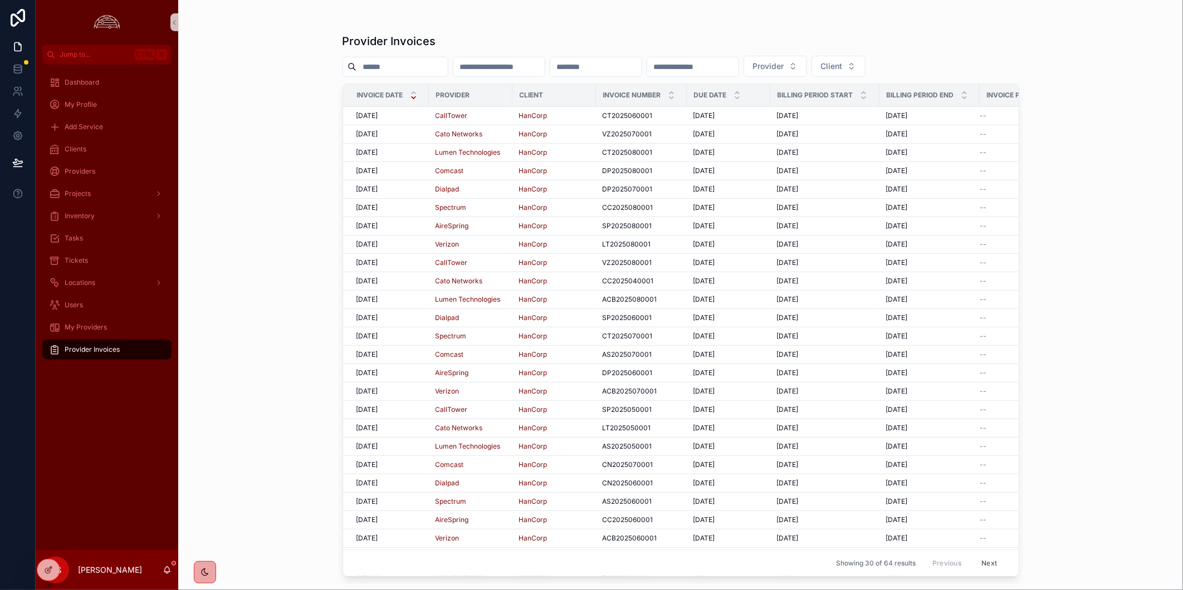
scroll to position [118, 0]
click at [984, 557] on button "Next" at bounding box center [988, 563] width 31 height 17
click at [1064, 266] on div "Provider Invoices Provider Client Invoice Date Provider Client Invoice Number D…" at bounding box center [680, 295] width 1005 height 590
click at [92, 263] on div "Tickets" at bounding box center [107, 261] width 116 height 18
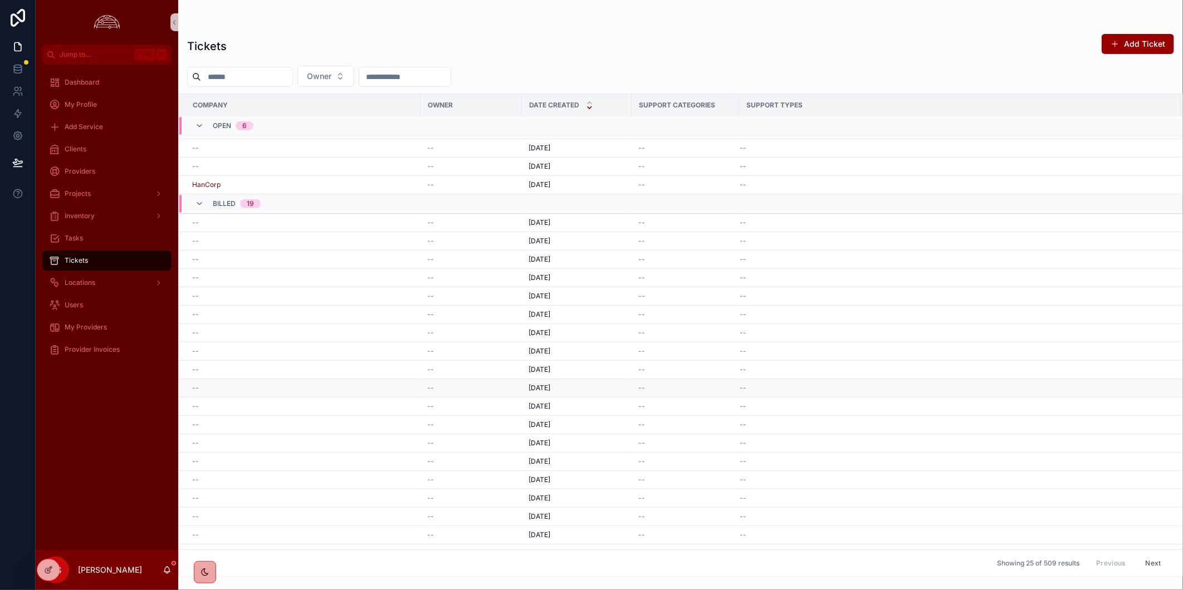
scroll to position [65, 0]
click at [1139, 564] on button "Next" at bounding box center [1153, 563] width 31 height 17
click at [474, 357] on td "--" at bounding box center [470, 366] width 101 height 18
click at [476, 370] on div "--" at bounding box center [471, 365] width 88 height 9
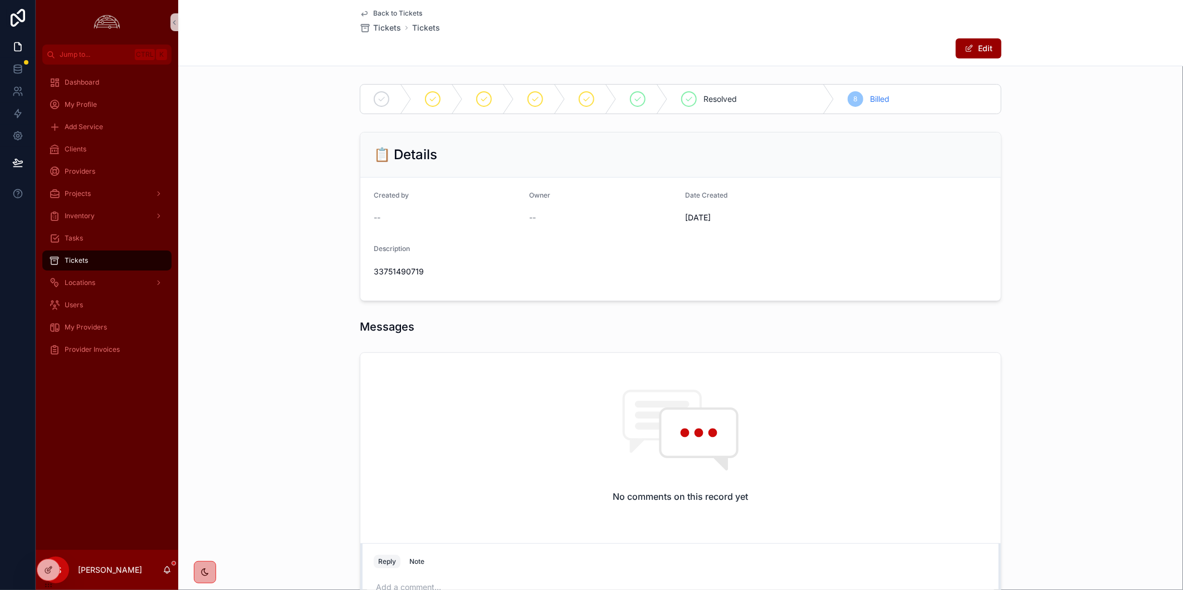
drag, startPoint x: 586, startPoint y: 41, endPoint x: 586, endPoint y: 32, distance: 9.5
click at [586, 40] on div "Edit" at bounding box center [680, 48] width 641 height 21
click at [374, 25] on span "Tickets" at bounding box center [387, 27] width 28 height 11
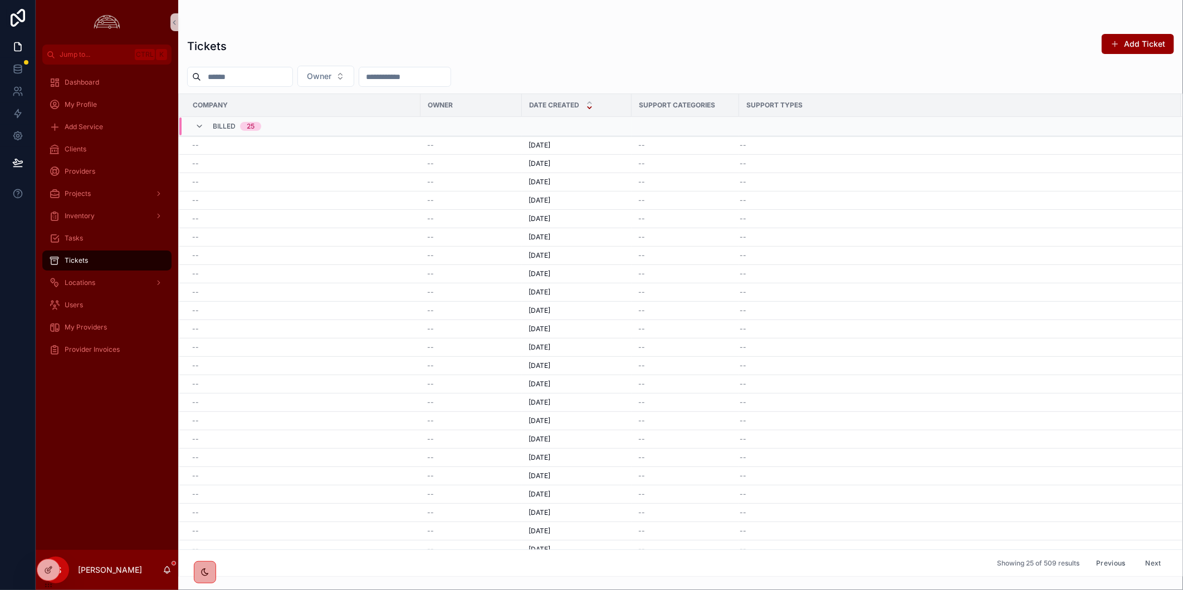
click at [115, 478] on div "Dashboard My Profile Add Service Clients Providers Projects Inventory Tasks Tic…" at bounding box center [107, 308] width 143 height 486
click at [487, 27] on div "Tickets Add Ticket Owner Company Owner Date Created Support Categories Support …" at bounding box center [680, 302] width 1005 height 550
click at [858, 60] on div "Tickets Add Ticket Owner Company Owner Date Created Support Categories Support …" at bounding box center [680, 302] width 1005 height 550
click at [1140, 560] on button "Next" at bounding box center [1153, 563] width 31 height 17
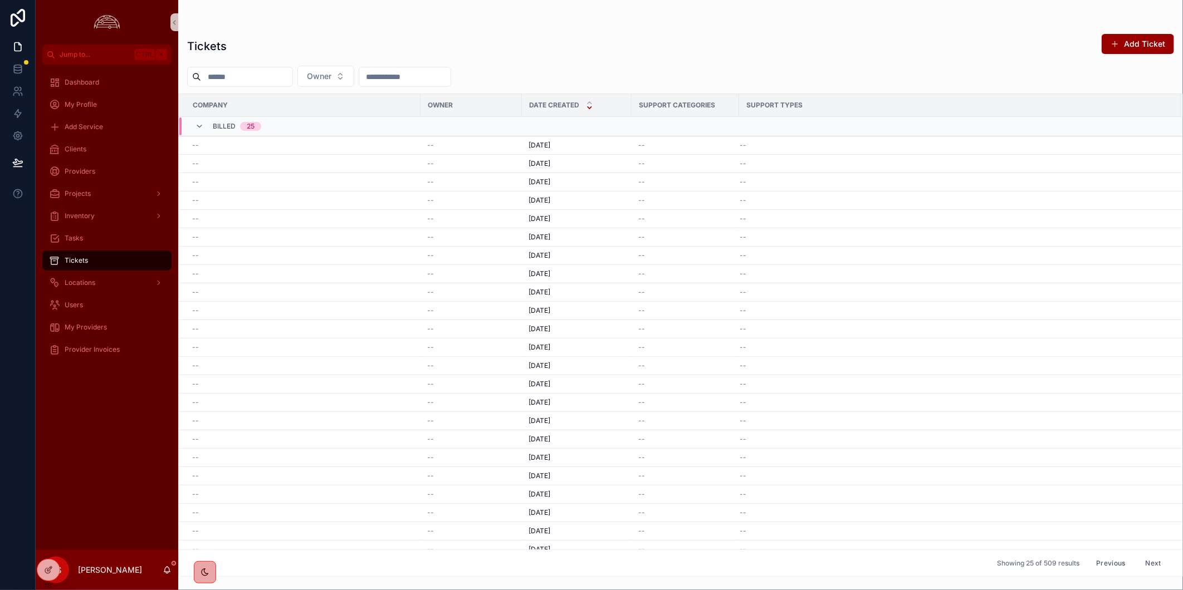
click at [103, 455] on div "Dashboard My Profile Add Service Clients Providers Projects Inventory Tasks Tic…" at bounding box center [107, 308] width 143 height 486
click at [354, 80] on button "Owner" at bounding box center [325, 76] width 57 height 21
click at [580, 45] on div "Tickets Add Ticket" at bounding box center [680, 46] width 987 height 26
click at [116, 445] on div "Dashboard My Profile Add Service Clients Providers Projects Inventory Tasks Tic…" at bounding box center [107, 308] width 143 height 486
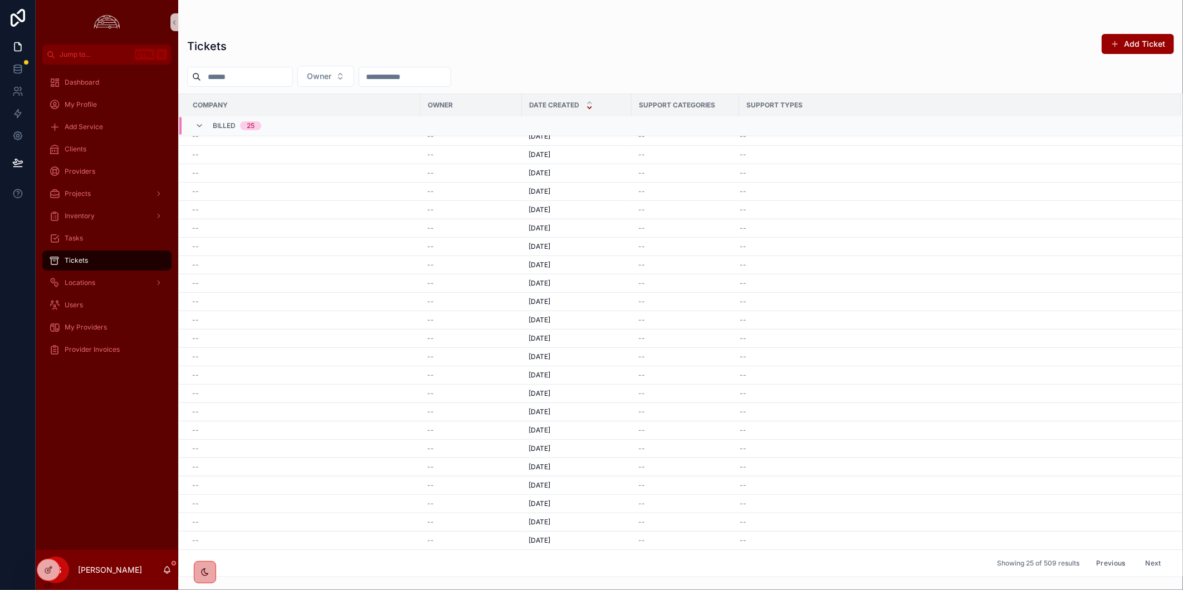
click at [880, 68] on div "Owner" at bounding box center [680, 76] width 1005 height 21
click at [103, 397] on div "Dashboard My Profile Add Service Clients Providers Projects Inventory Tasks Tic…" at bounding box center [107, 308] width 143 height 486
click at [97, 346] on span "Provider Invoices" at bounding box center [92, 349] width 55 height 9
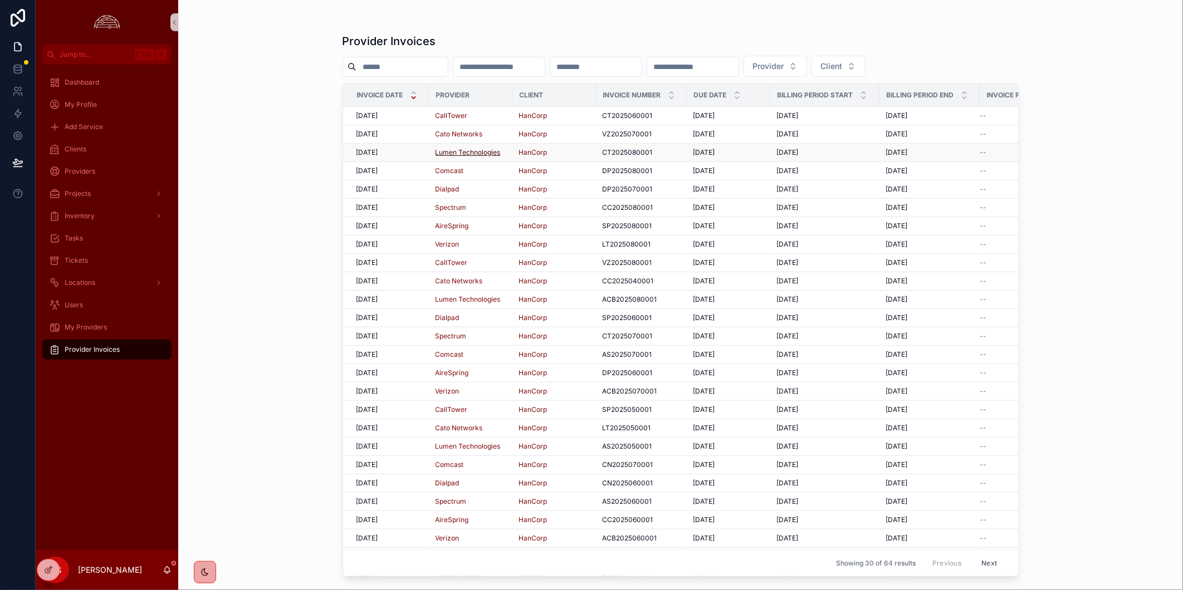
click at [445, 150] on span "Lumen Technologies" at bounding box center [467, 152] width 65 height 9
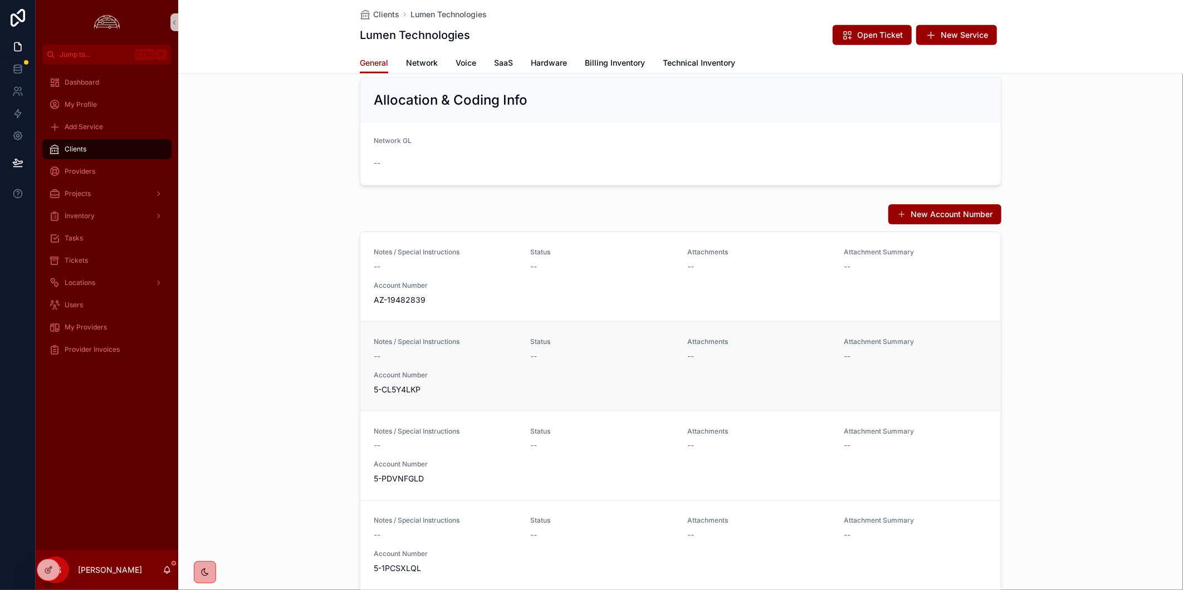
scroll to position [993, 0]
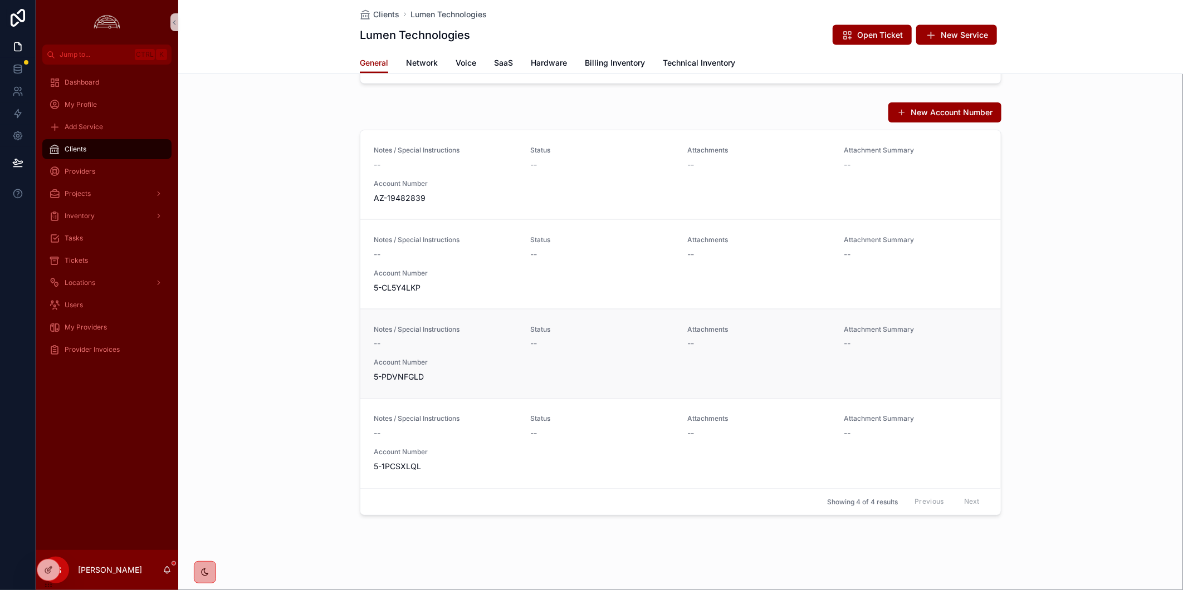
click at [641, 386] on link "Notes / Special Instructions -- Status -- Attachments -- Attachment Summary -- …" at bounding box center [680, 354] width 640 height 90
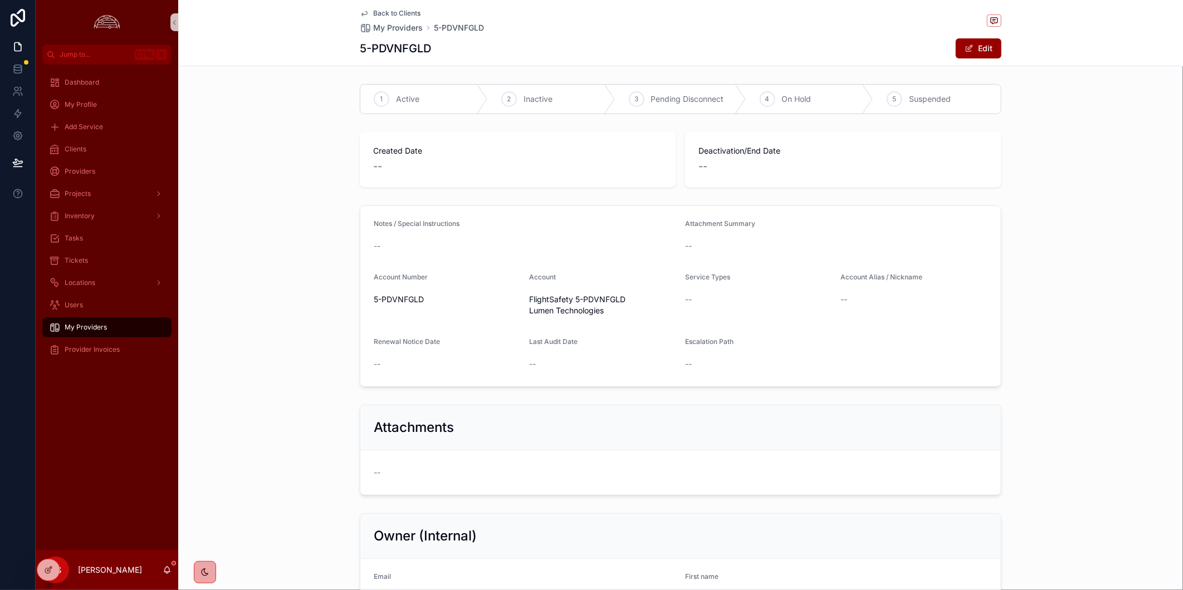
click at [548, 53] on div "5-PDVNFGLD Edit" at bounding box center [680, 48] width 641 height 21
click at [396, 12] on span "Back to Clients" at bounding box center [396, 13] width 47 height 9
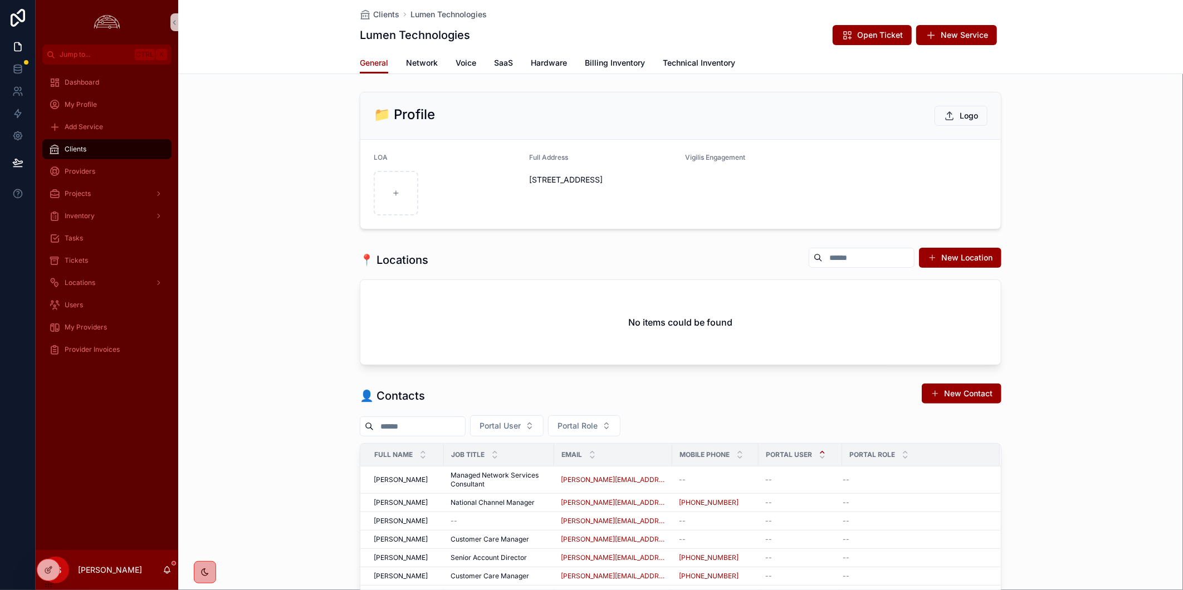
click at [1088, 305] on div "📍 Locations New Location No items could be found" at bounding box center [680, 306] width 1005 height 127
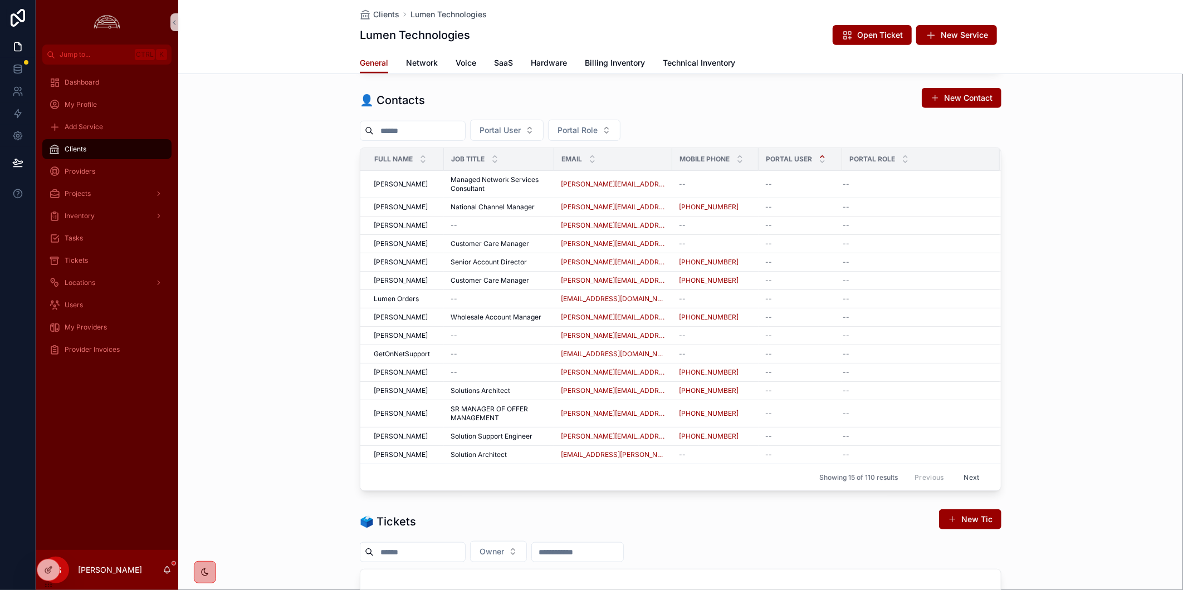
scroll to position [371, 0]
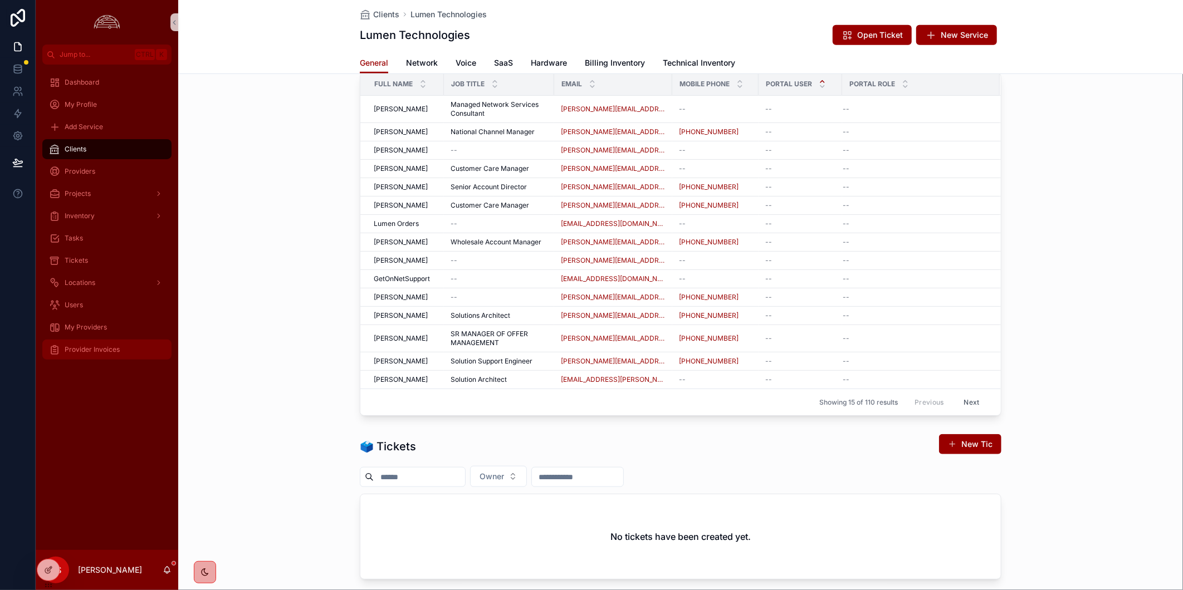
drag, startPoint x: 121, startPoint y: 393, endPoint x: 121, endPoint y: 351, distance: 41.8
click at [121, 393] on div "Dashboard My Profile Add Service Clients Providers Projects Inventory Tasks Tic…" at bounding box center [107, 308] width 143 height 486
click at [145, 432] on div "Dashboard My Profile Add Service Clients Providers Projects Inventory Tasks Tic…" at bounding box center [107, 308] width 143 height 486
click at [1110, 318] on div "👤 Contacts New Contact Portal User Portal Role Full Name Job Title Email Mobile…" at bounding box center [680, 214] width 1005 height 413
click at [276, 383] on div "👤 Contacts New Contact Portal User Portal Role Full Name Job Title Email Mobile…" at bounding box center [680, 214] width 1005 height 413
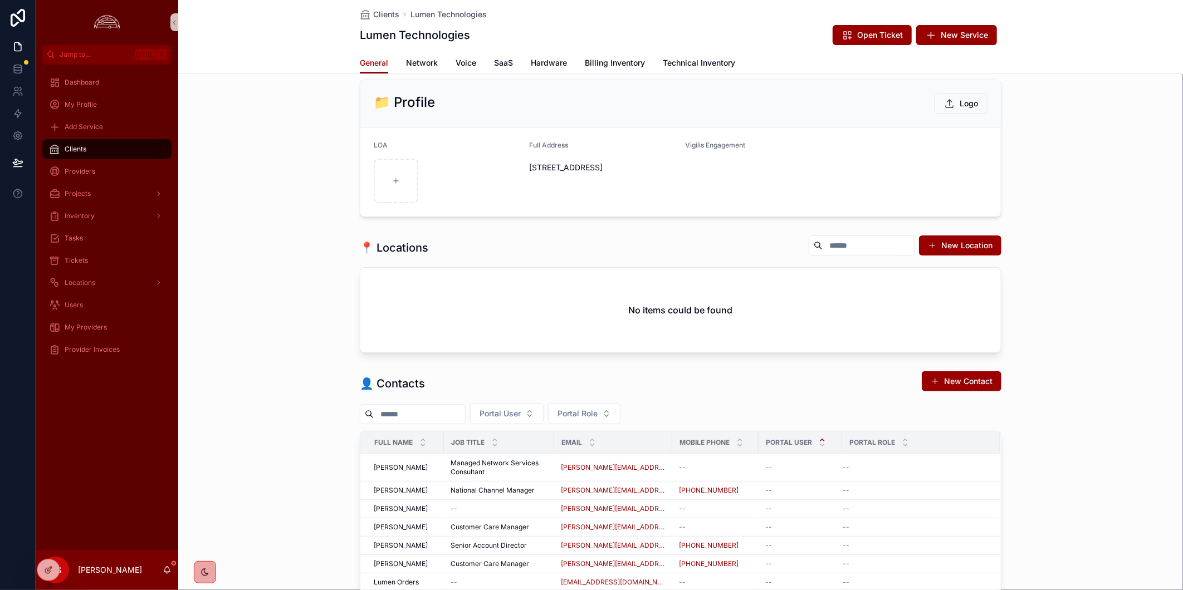
scroll to position [0, 0]
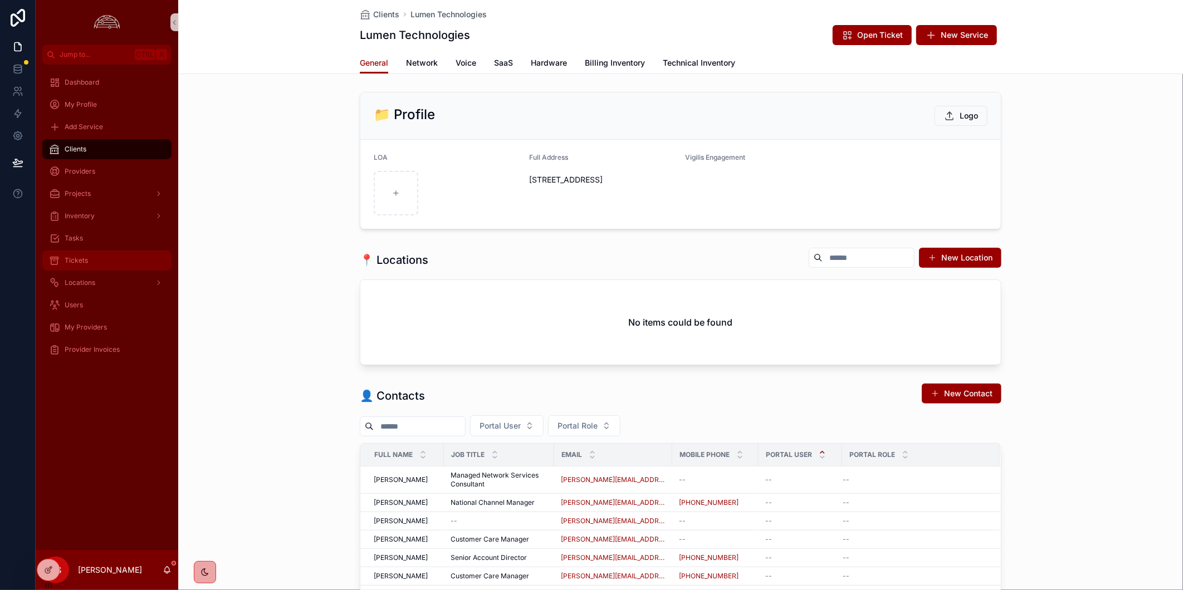
click at [56, 266] on icon "scrollable content" at bounding box center [54, 260] width 11 height 11
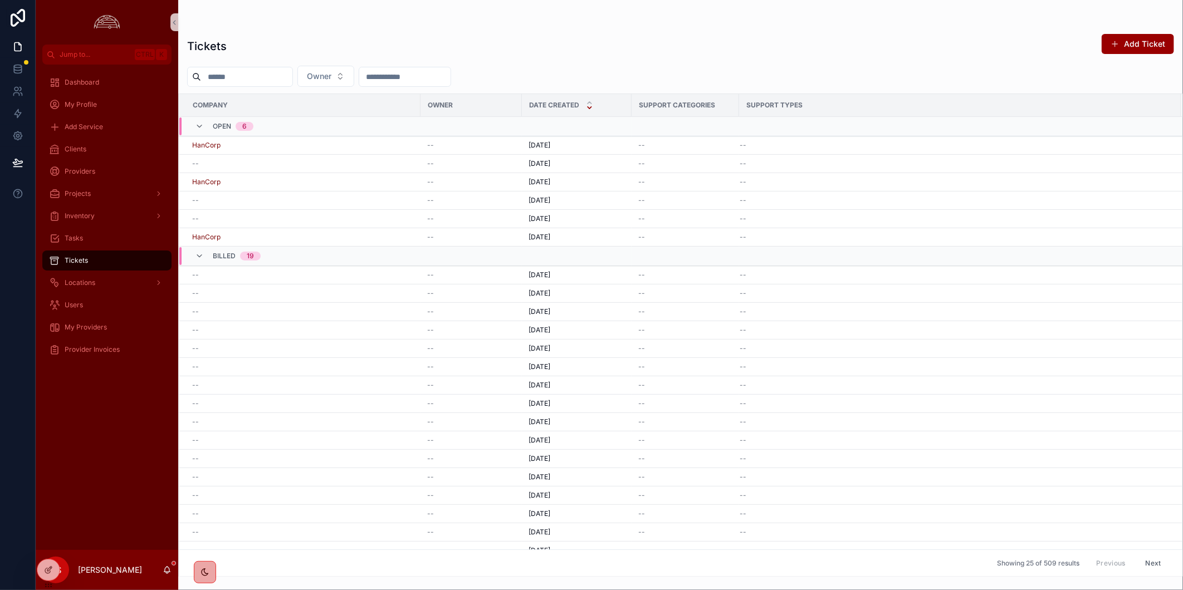
click at [699, 40] on div "Tickets Add Ticket" at bounding box center [680, 46] width 987 height 26
click at [84, 440] on div "Dashboard My Profile Add Service Clients Providers Projects Inventory Tasks Tic…" at bounding box center [107, 308] width 143 height 486
click at [88, 479] on div "Dashboard My Profile Add Service Clients Providers Projects Inventory Tasks Tic…" at bounding box center [107, 308] width 143 height 486
click at [628, 21] on div "scrollable content" at bounding box center [680, 22] width 987 height 9
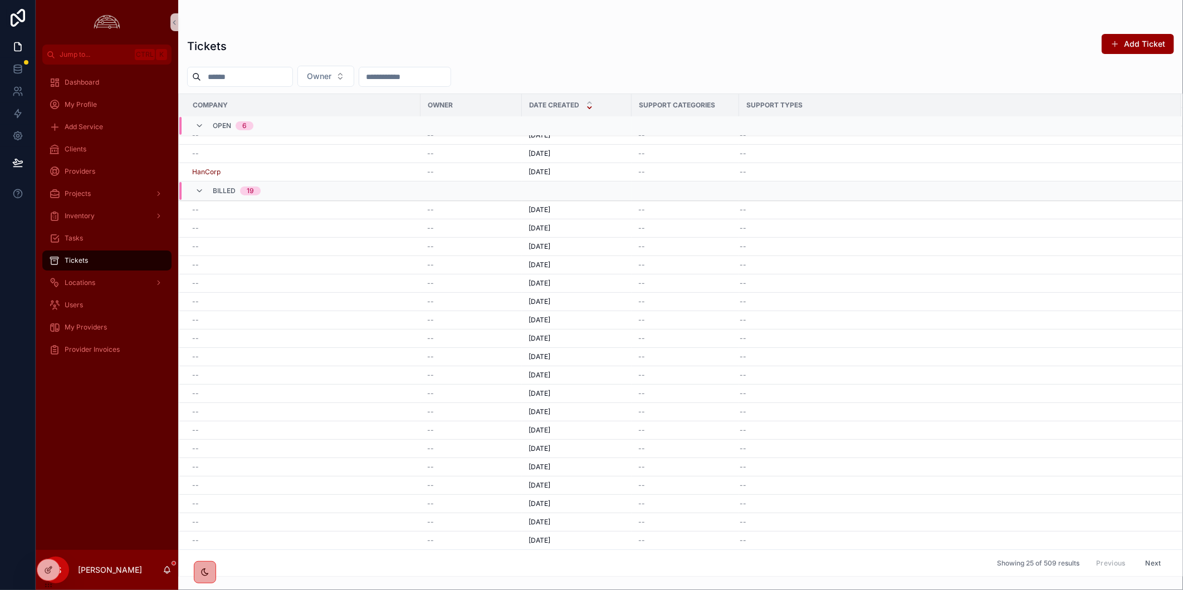
click at [756, 24] on div "scrollable content" at bounding box center [680, 22] width 987 height 9
click at [558, 32] on div "Tickets Add Ticket Owner Company Owner Date Created Support Categories Support …" at bounding box center [680, 302] width 1005 height 550
click at [831, 62] on div "Tickets Add Ticket Owner Company Owner Date Created Support Categories Support …" at bounding box center [680, 302] width 1005 height 550
click at [514, 32] on div "Tickets Add Ticket Owner Company Owner Date Created Support Categories Support …" at bounding box center [680, 302] width 1005 height 550
click at [802, 42] on div "Tickets Add Ticket" at bounding box center [680, 46] width 987 height 26
